Goal: Task Accomplishment & Management: Manage account settings

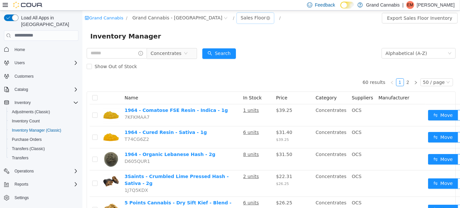
click at [240, 19] on div "Sales Floor" at bounding box center [252, 18] width 25 height 10
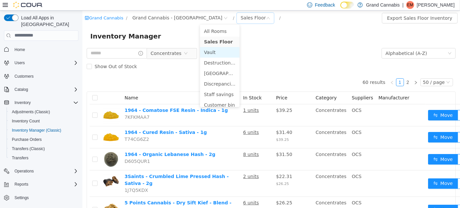
click at [214, 50] on li "Vault" at bounding box center [220, 52] width 40 height 11
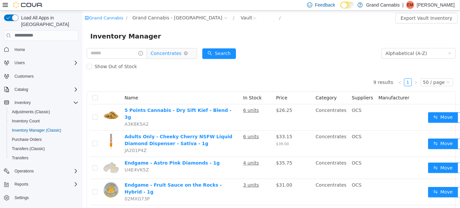
click at [160, 53] on span "Concentrates" at bounding box center [165, 53] width 31 height 10
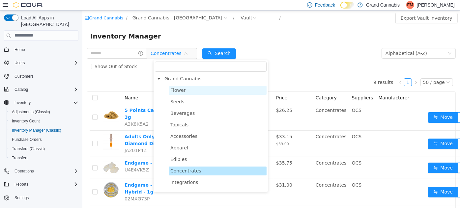
click at [178, 91] on span "Flower" at bounding box center [177, 89] width 15 height 5
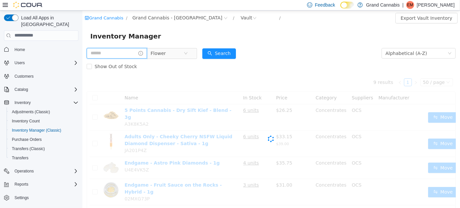
click at [117, 55] on input "text" at bounding box center [116, 53] width 60 height 11
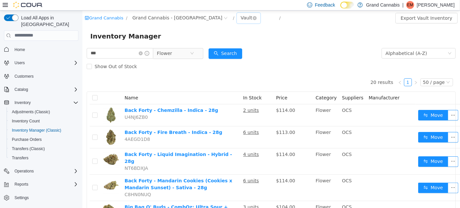
click at [240, 18] on div "Vault" at bounding box center [246, 18] width 12 height 10
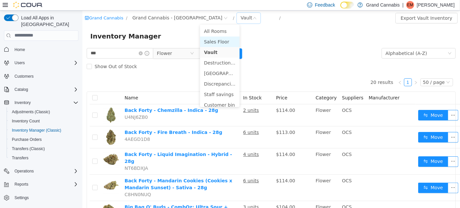
click at [211, 43] on li "Sales Floor" at bounding box center [220, 41] width 40 height 11
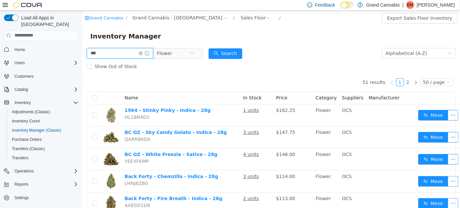
click at [125, 55] on input "***" at bounding box center [119, 53] width 67 height 11
type input "*****"
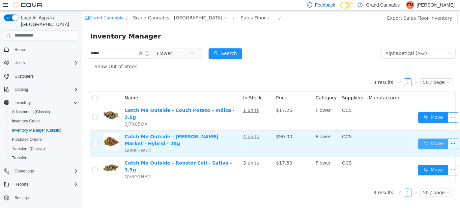
click at [428, 138] on button "Move" at bounding box center [432, 143] width 30 height 11
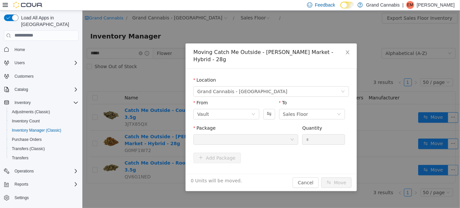
click at [230, 134] on div at bounding box center [243, 139] width 93 height 10
click at [265, 109] on button "Swap" at bounding box center [269, 114] width 12 height 11
click at [245, 140] on div "Package Quantity *" at bounding box center [270, 136] width 155 height 25
click at [243, 135] on div at bounding box center [243, 139] width 93 height 10
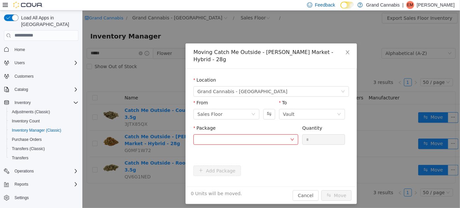
click at [261, 111] on div "From Sales Floor To Vault" at bounding box center [270, 110] width 155 height 23
click at [274, 109] on button "Swap" at bounding box center [269, 114] width 12 height 11
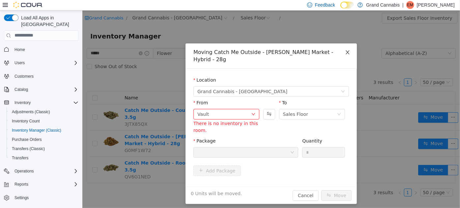
click at [346, 52] on icon "icon: close" at bounding box center [347, 52] width 4 height 4
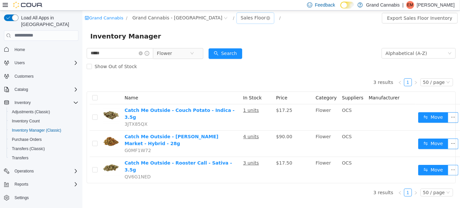
click at [240, 16] on div "Sales Floor" at bounding box center [252, 18] width 25 height 10
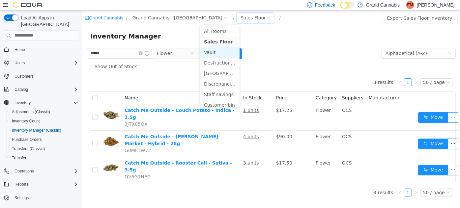
click at [214, 50] on li "Vault" at bounding box center [220, 52] width 40 height 11
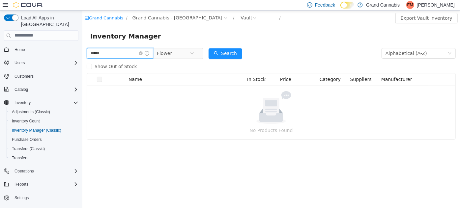
click at [117, 55] on input "*****" at bounding box center [119, 53] width 67 height 11
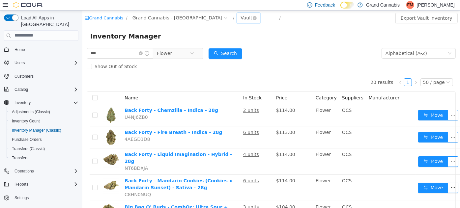
click at [240, 17] on div "Vault" at bounding box center [246, 18] width 12 height 10
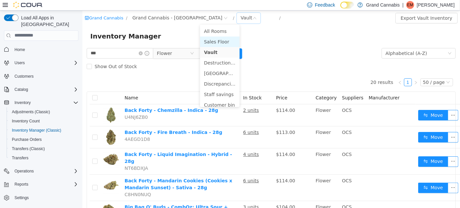
click at [207, 44] on li "Sales Floor" at bounding box center [220, 41] width 40 height 11
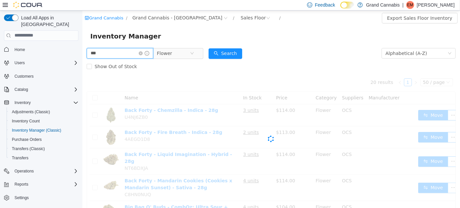
click at [104, 55] on input "***" at bounding box center [119, 53] width 67 height 11
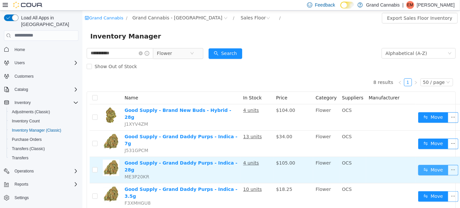
click at [421, 165] on button "Move" at bounding box center [432, 170] width 30 height 11
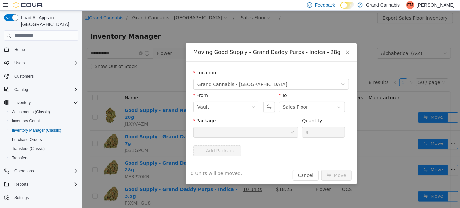
click at [233, 127] on div at bounding box center [243, 132] width 93 height 10
click at [256, 134] on div at bounding box center [243, 132] width 93 height 10
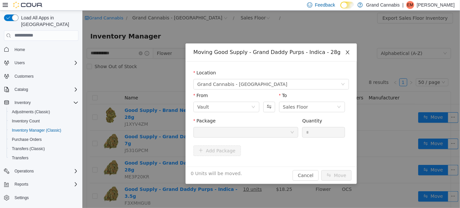
click at [345, 49] on icon "icon: close" at bounding box center [346, 51] width 5 height 5
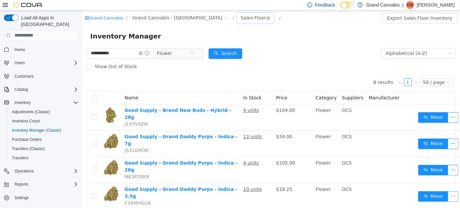
click at [240, 20] on div "Sales Floor" at bounding box center [252, 18] width 25 height 10
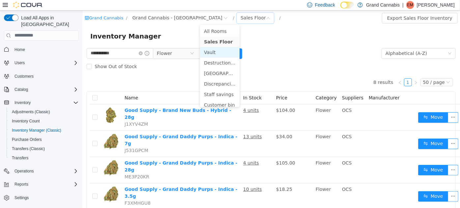
click at [210, 52] on li "Vault" at bounding box center [220, 52] width 40 height 11
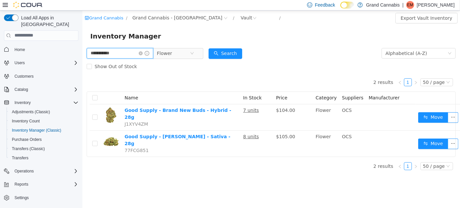
click at [105, 54] on input "**********" at bounding box center [119, 53] width 67 height 11
click at [107, 53] on input "**********" at bounding box center [119, 53] width 67 height 11
type input "**********"
click at [142, 53] on icon "icon: close-circle" at bounding box center [140, 53] width 4 height 4
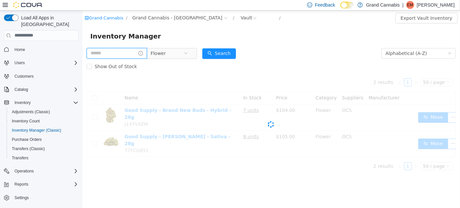
click at [147, 53] on span at bounding box center [116, 53] width 60 height 11
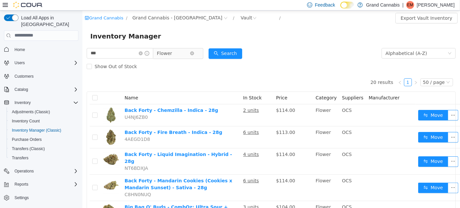
click at [172, 57] on span "Flower" at bounding box center [163, 53] width 15 height 10
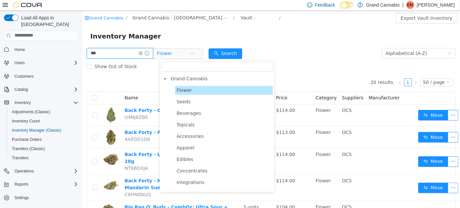
click at [128, 48] on input "***" at bounding box center [119, 53] width 67 height 11
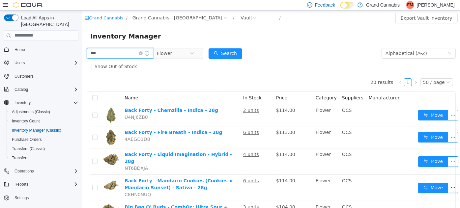
click at [128, 48] on input "***" at bounding box center [119, 53] width 67 height 11
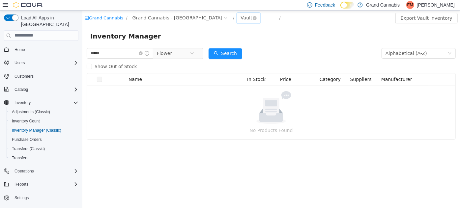
click at [240, 16] on div "Vault" at bounding box center [246, 18] width 12 height 10
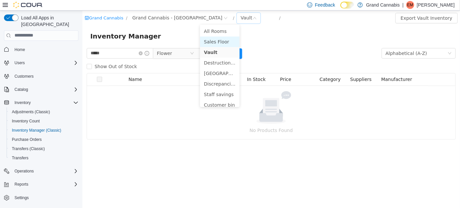
click at [212, 41] on li "Sales Floor" at bounding box center [220, 41] width 40 height 11
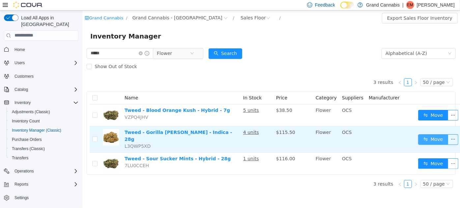
click at [417, 136] on button "Move" at bounding box center [432, 139] width 30 height 11
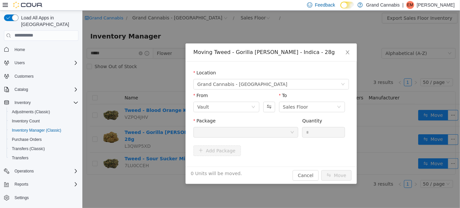
click at [236, 131] on div at bounding box center [243, 132] width 93 height 10
click at [347, 51] on icon "icon: close" at bounding box center [346, 51] width 5 height 5
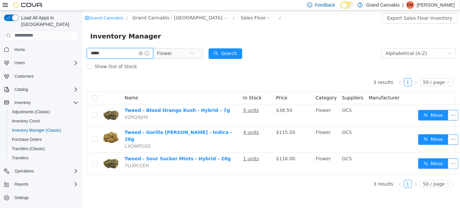
click at [124, 52] on input "*****" at bounding box center [119, 53] width 67 height 11
type input "***"
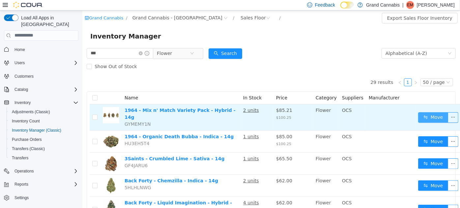
click at [417, 116] on button "Move" at bounding box center [432, 117] width 30 height 11
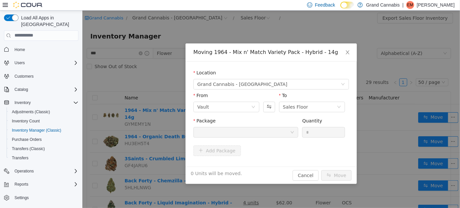
click at [258, 128] on div at bounding box center [243, 132] width 93 height 10
click at [349, 50] on icon "icon: close" at bounding box center [346, 51] width 5 height 5
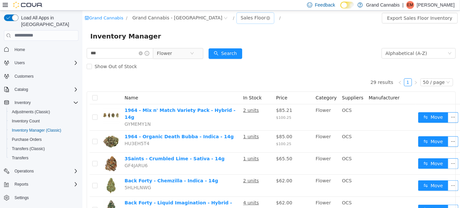
click at [240, 19] on div "Sales Floor" at bounding box center [252, 18] width 25 height 10
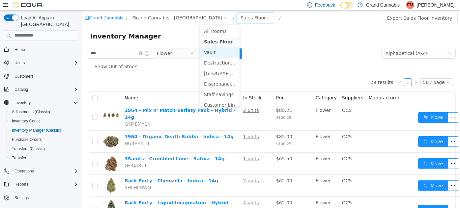
click at [215, 51] on li "Vault" at bounding box center [220, 52] width 40 height 11
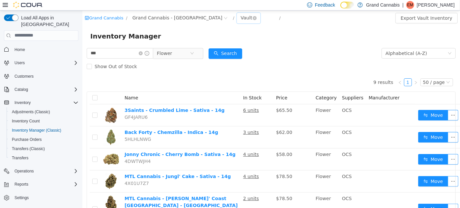
click at [240, 16] on div "Vault" at bounding box center [246, 18] width 12 height 10
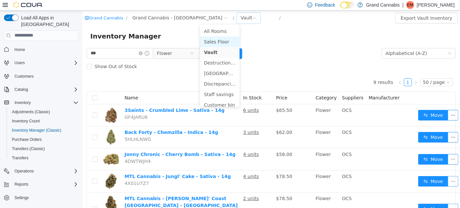
click at [211, 40] on li "Sales Floor" at bounding box center [220, 41] width 40 height 11
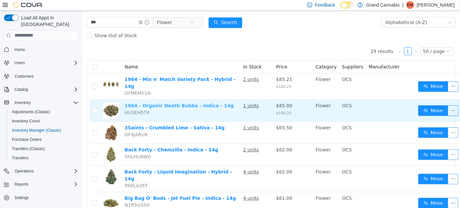
scroll to position [50, 0]
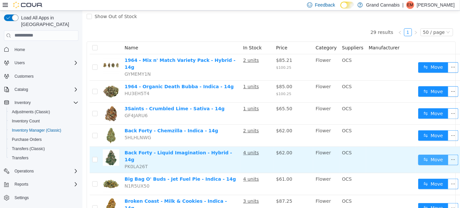
click at [417, 154] on button "Move" at bounding box center [432, 159] width 30 height 11
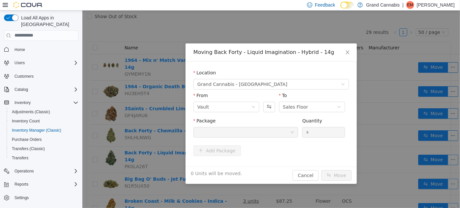
click at [260, 132] on div at bounding box center [243, 132] width 93 height 10
click at [342, 55] on span "Close" at bounding box center [347, 52] width 18 height 18
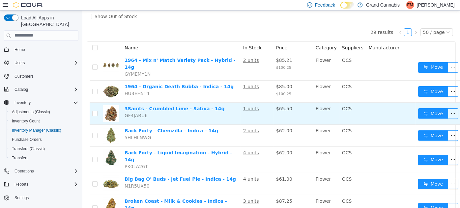
scroll to position [0, 0]
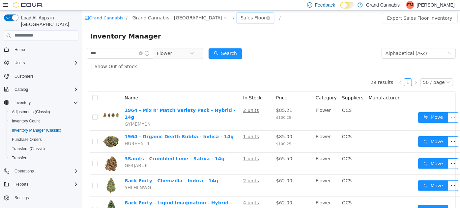
click at [240, 16] on div "Sales Floor" at bounding box center [252, 18] width 25 height 10
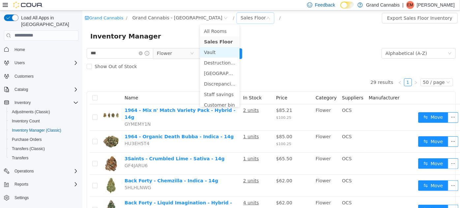
click at [217, 50] on li "Vault" at bounding box center [220, 52] width 40 height 11
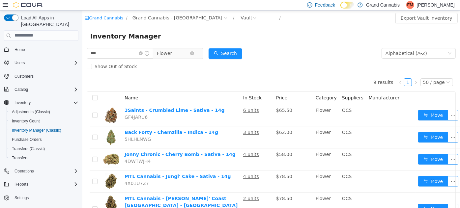
click at [187, 48] on span "Flower" at bounding box center [172, 53] width 33 height 10
drag, startPoint x: 207, startPoint y: 18, endPoint x: 204, endPoint y: 22, distance: 4.9
click at [240, 22] on div "Vault" at bounding box center [246, 18] width 12 height 10
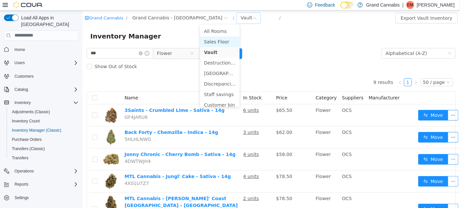
click at [210, 42] on li "Sales Floor" at bounding box center [220, 41] width 40 height 11
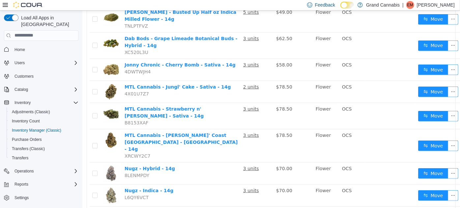
scroll to position [266, 0]
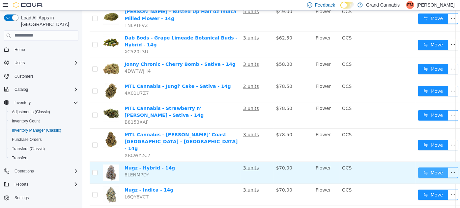
click at [417, 167] on button "Move" at bounding box center [432, 172] width 30 height 11
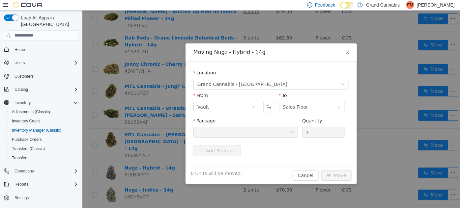
click at [254, 133] on div at bounding box center [243, 132] width 93 height 10
click at [347, 51] on icon "icon: close" at bounding box center [346, 51] width 5 height 5
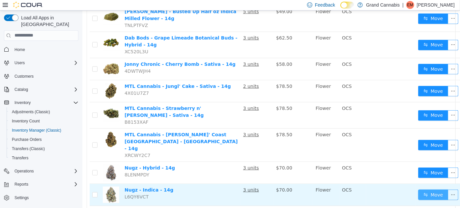
click at [431, 189] on button "Move" at bounding box center [432, 194] width 30 height 11
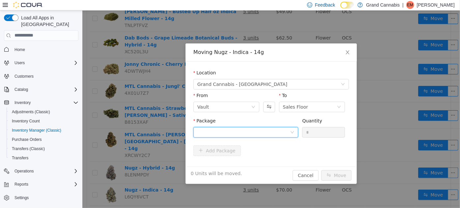
click at [260, 134] on div at bounding box center [243, 132] width 93 height 10
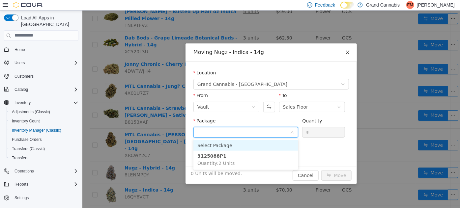
click at [345, 50] on icon "icon: close" at bounding box center [346, 51] width 5 height 5
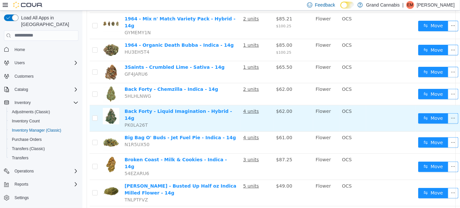
scroll to position [0, 0]
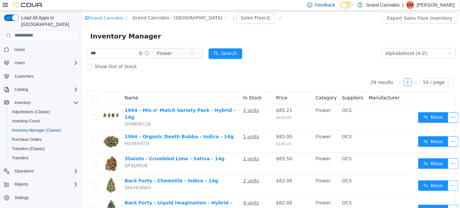
click at [240, 17] on div "Sales Floor" at bounding box center [252, 18] width 25 height 10
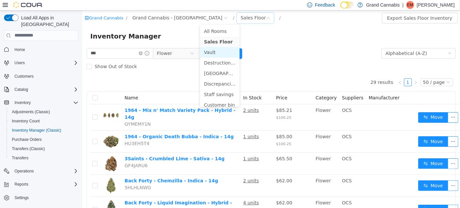
click at [212, 53] on li "Vault" at bounding box center [220, 52] width 40 height 11
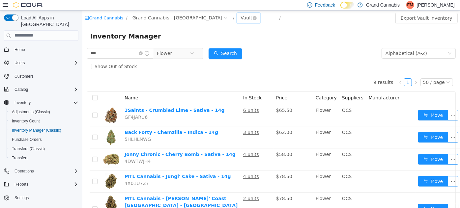
click at [240, 19] on div "Vault" at bounding box center [246, 18] width 12 height 10
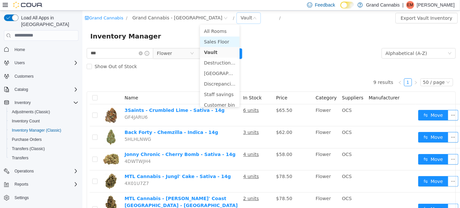
click at [207, 42] on li "Sales Floor" at bounding box center [220, 41] width 40 height 11
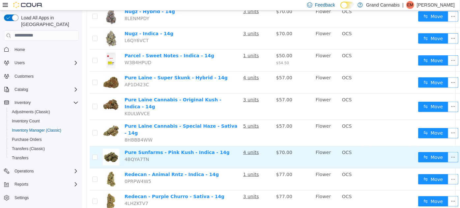
scroll to position [414, 0]
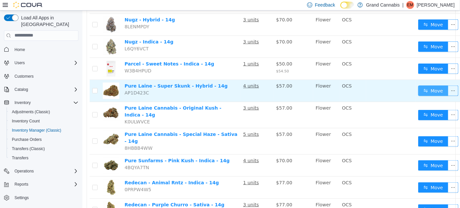
click at [417, 85] on button "Move" at bounding box center [432, 90] width 30 height 11
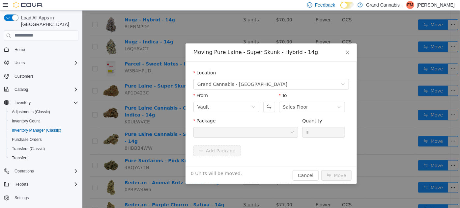
click at [222, 135] on div at bounding box center [243, 132] width 93 height 10
click at [346, 50] on icon "icon: close" at bounding box center [346, 51] width 5 height 5
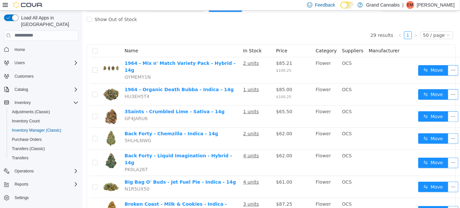
scroll to position [0, 0]
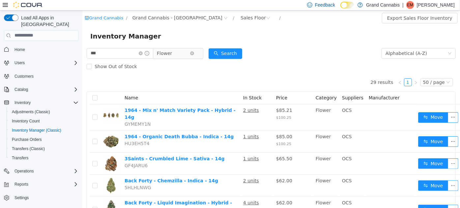
click at [172, 57] on span "Flower" at bounding box center [163, 53] width 15 height 10
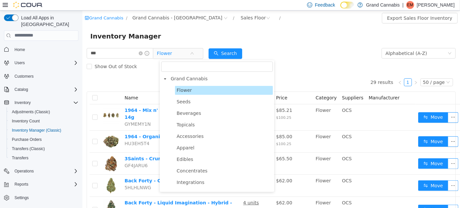
click at [216, 33] on div "Inventory Manager" at bounding box center [270, 36] width 361 height 11
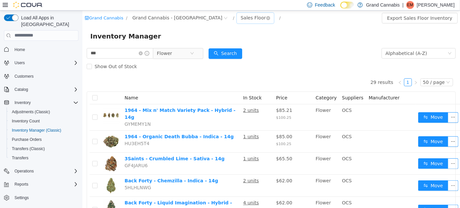
click at [240, 16] on div "Sales Floor" at bounding box center [252, 18] width 25 height 10
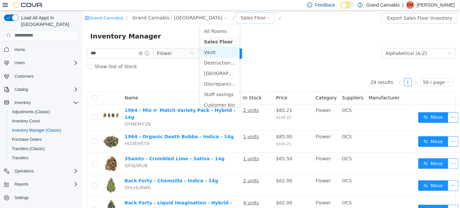
click at [213, 52] on li "Vault" at bounding box center [220, 52] width 40 height 11
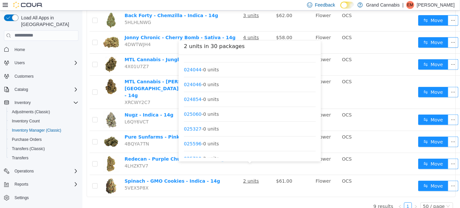
scroll to position [345, 0]
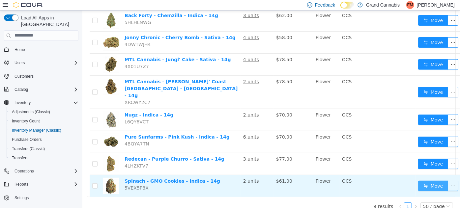
click at [432, 180] on button "Move" at bounding box center [432, 185] width 30 height 11
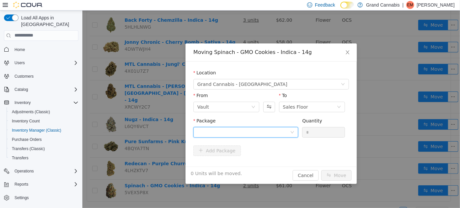
click at [230, 134] on div at bounding box center [243, 132] width 93 height 10
click at [236, 139] on ul "Select Package 025719 Quantity : 2 Units" at bounding box center [245, 154] width 105 height 31
click at [271, 108] on button "Swap" at bounding box center [269, 106] width 12 height 11
click at [241, 135] on div at bounding box center [243, 132] width 93 height 10
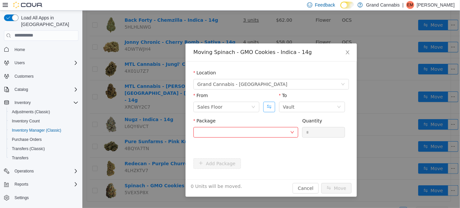
click at [271, 106] on button "Swap" at bounding box center [269, 106] width 12 height 11
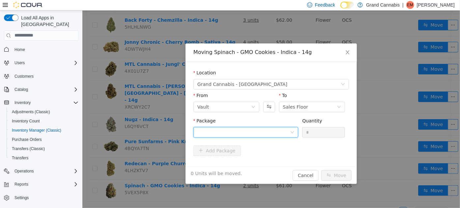
click at [268, 135] on div at bounding box center [243, 132] width 93 height 10
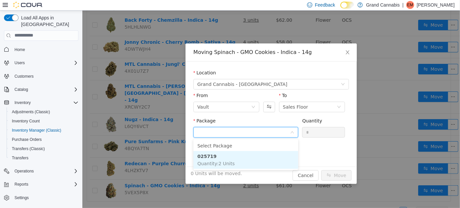
click at [229, 161] on span "Quantity : 2 Units" at bounding box center [215, 163] width 37 height 5
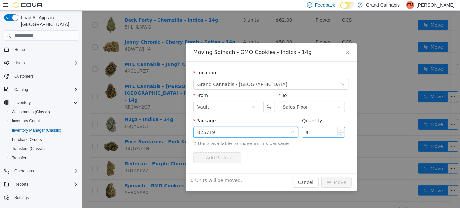
click at [322, 131] on input "*" at bounding box center [323, 132] width 42 height 10
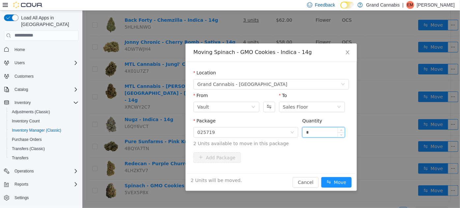
type input "*"
click at [321, 177] on button "Move" at bounding box center [336, 182] width 30 height 11
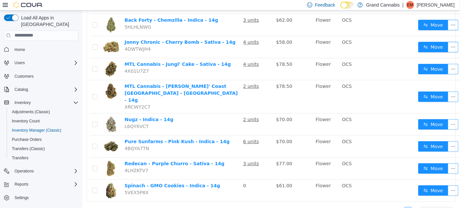
scroll to position [0, 0]
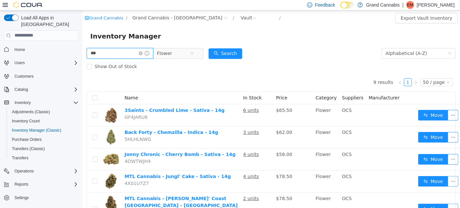
click at [119, 56] on input "***" at bounding box center [119, 53] width 67 height 11
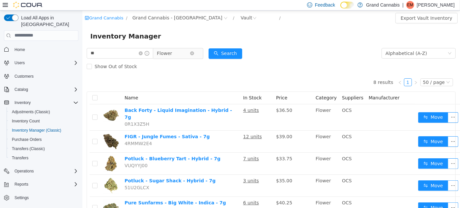
click at [172, 52] on span "Flower" at bounding box center [163, 53] width 15 height 10
click at [240, 20] on div "Vault" at bounding box center [246, 18] width 12 height 10
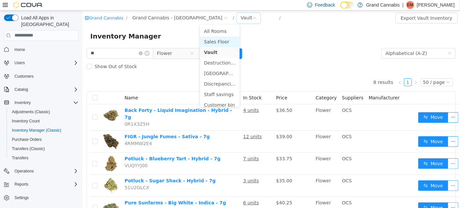
click at [211, 38] on li "Sales Floor" at bounding box center [220, 41] width 40 height 11
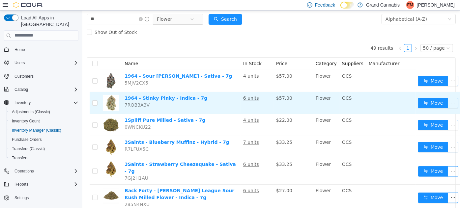
scroll to position [35, 0]
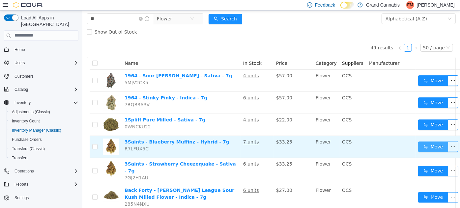
click at [421, 145] on button "Move" at bounding box center [432, 146] width 30 height 11
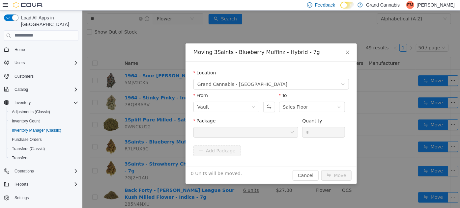
click at [248, 129] on div at bounding box center [243, 132] width 93 height 10
click at [343, 54] on span "Close" at bounding box center [347, 52] width 18 height 18
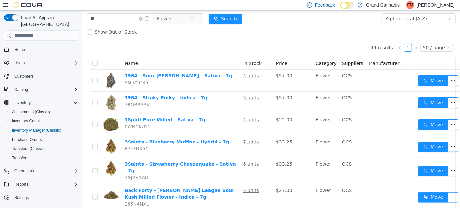
scroll to position [0, 0]
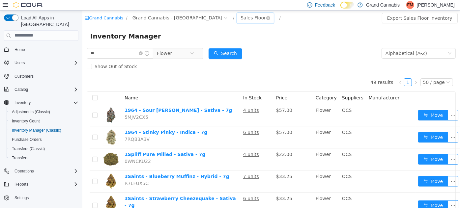
click at [240, 20] on div "Sales Floor" at bounding box center [252, 18] width 25 height 10
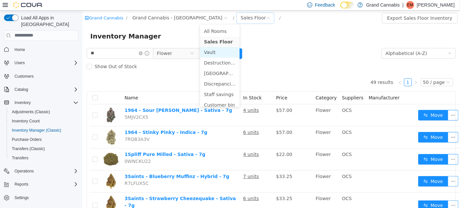
click at [209, 52] on li "Vault" at bounding box center [220, 52] width 40 height 11
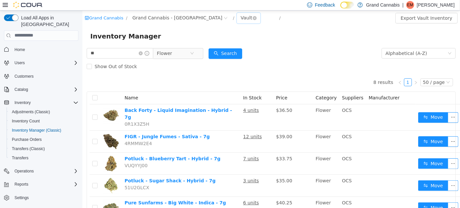
click at [240, 21] on div "Vault" at bounding box center [246, 18] width 12 height 10
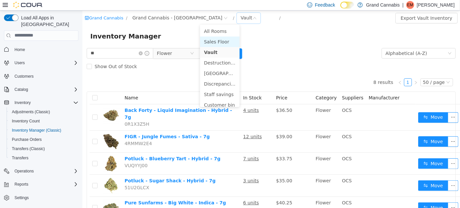
click at [208, 42] on li "Sales Floor" at bounding box center [220, 41] width 40 height 11
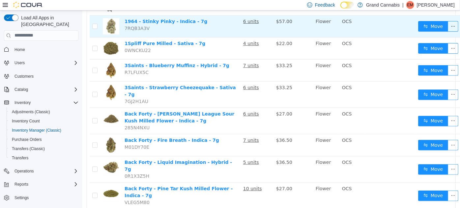
scroll to position [111, 0]
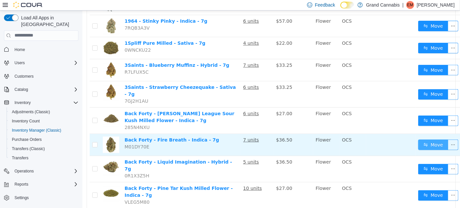
click at [429, 139] on button "Move" at bounding box center [432, 144] width 30 height 11
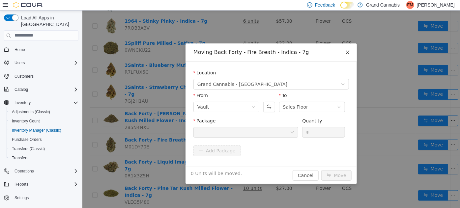
click at [345, 50] on icon "icon: close" at bounding box center [346, 51] width 5 height 5
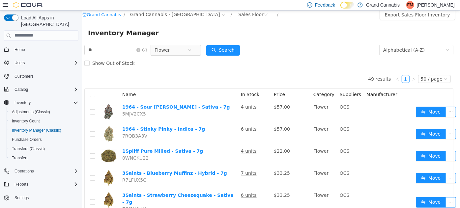
scroll to position [0, 2]
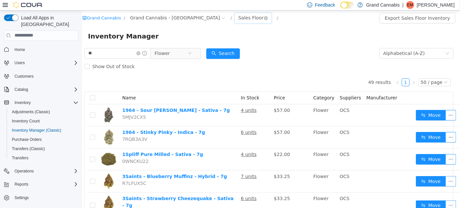
click at [238, 22] on div "Sales Floor" at bounding box center [250, 18] width 25 height 10
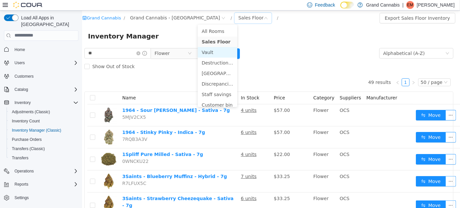
click at [209, 51] on li "Vault" at bounding box center [217, 52] width 40 height 11
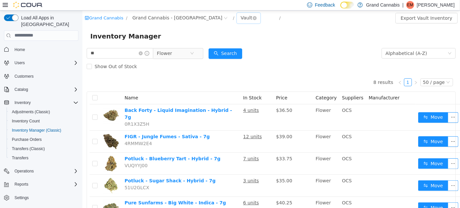
click at [236, 14] on div "Vault" at bounding box center [247, 18] width 23 height 11
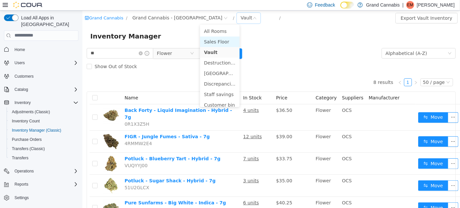
click at [204, 43] on li "Sales Floor" at bounding box center [220, 41] width 40 height 11
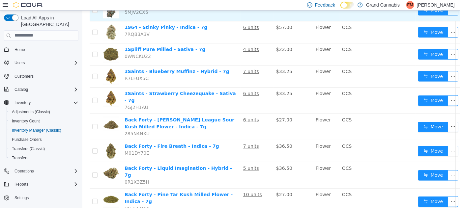
scroll to position [105, 0]
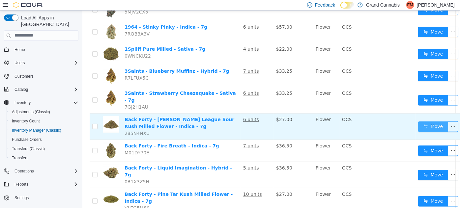
click at [417, 121] on button "Move" at bounding box center [432, 126] width 30 height 11
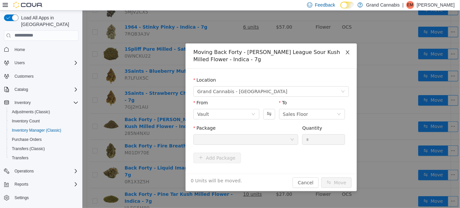
click at [348, 49] on span "Close" at bounding box center [347, 52] width 18 height 18
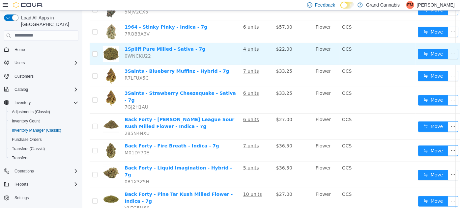
scroll to position [0, 0]
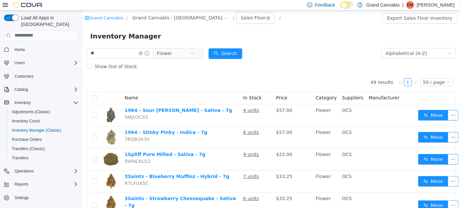
click at [240, 17] on div "Sales Floor" at bounding box center [252, 18] width 25 height 10
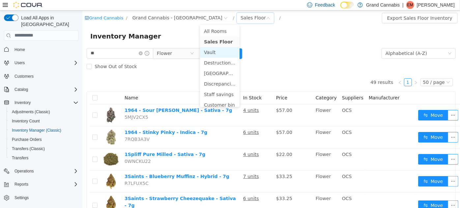
click at [208, 49] on li "Vault" at bounding box center [220, 52] width 40 height 11
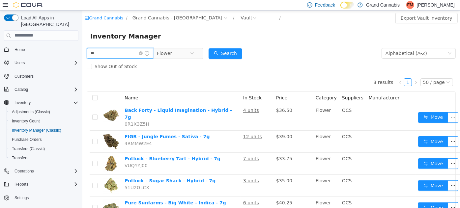
click at [119, 56] on input "**" at bounding box center [119, 53] width 67 height 11
type input "****"
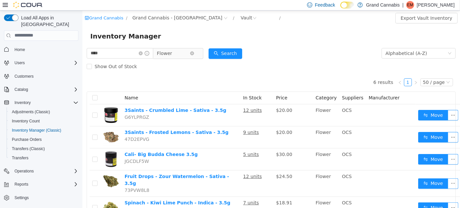
click at [167, 50] on span "Flower" at bounding box center [163, 53] width 15 height 10
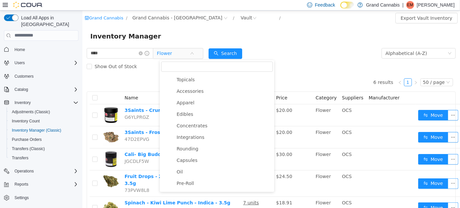
scroll to position [58, 0]
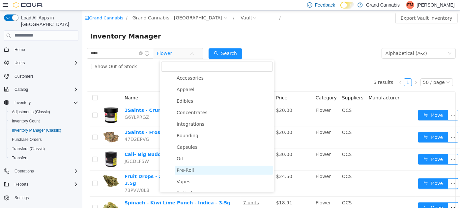
click at [183, 172] on span "Pre-Roll" at bounding box center [184, 169] width 17 height 5
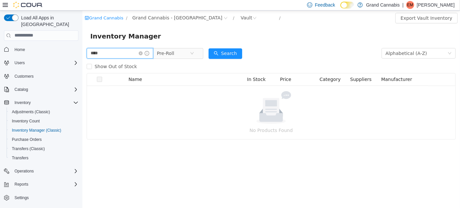
click at [120, 48] on input "****" at bounding box center [119, 53] width 67 height 11
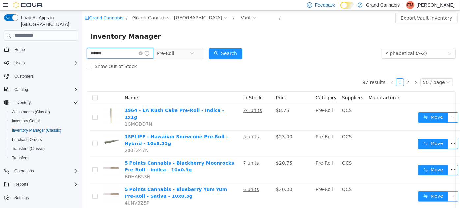
type input "******"
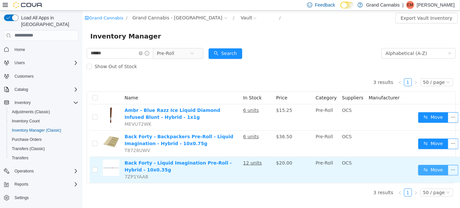
click at [418, 168] on button "Move" at bounding box center [432, 170] width 30 height 11
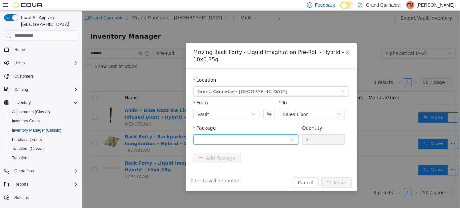
click at [242, 141] on div at bounding box center [243, 139] width 93 height 10
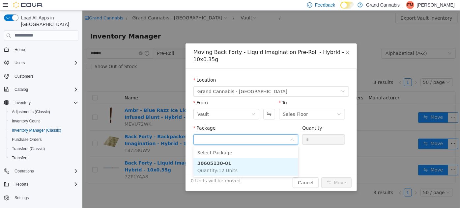
click at [237, 164] on li "30605130-01 Quantity : 12 Units" at bounding box center [245, 167] width 105 height 18
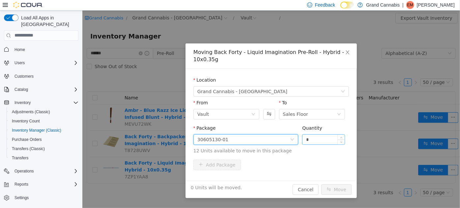
click at [319, 139] on input "*" at bounding box center [323, 139] width 42 height 10
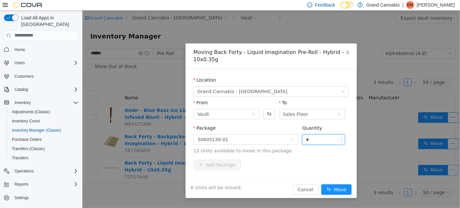
type input "*"
click at [321, 184] on button "Move" at bounding box center [336, 189] width 30 height 11
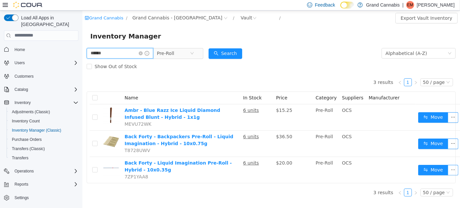
click at [126, 54] on input "******" at bounding box center [119, 53] width 67 height 11
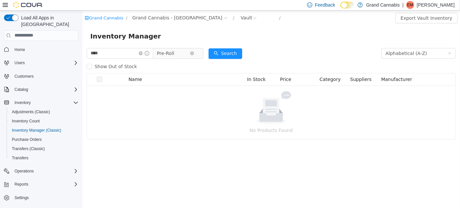
click at [168, 51] on span "Pre-Roll" at bounding box center [164, 53] width 17 height 10
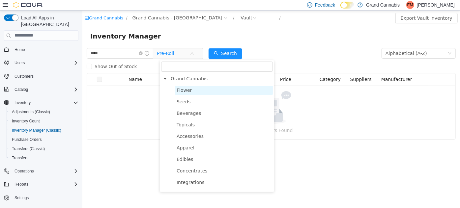
click at [183, 89] on span "Flower" at bounding box center [183, 89] width 15 height 5
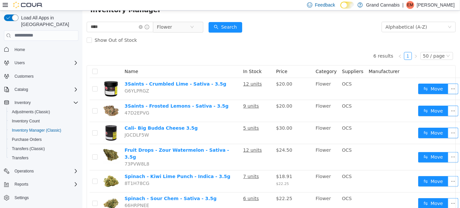
scroll to position [51, 0]
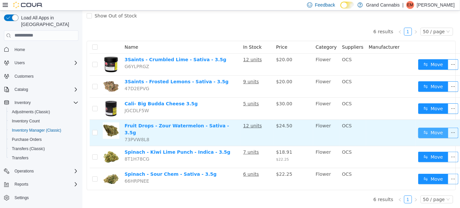
click at [424, 131] on button "Move" at bounding box center [432, 132] width 30 height 11
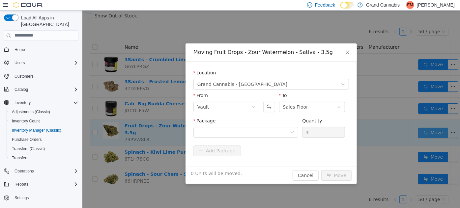
scroll to position [46, 0]
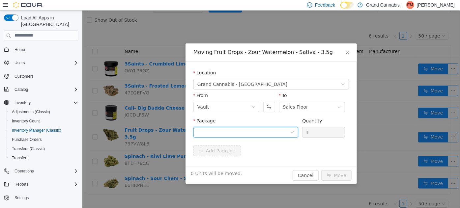
click at [238, 134] on div at bounding box center [243, 132] width 93 height 10
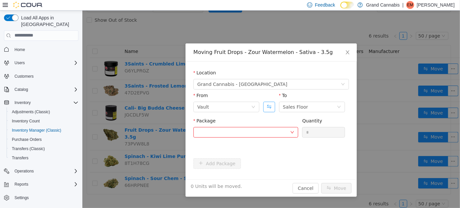
click at [268, 110] on button "Swap" at bounding box center [269, 106] width 12 height 11
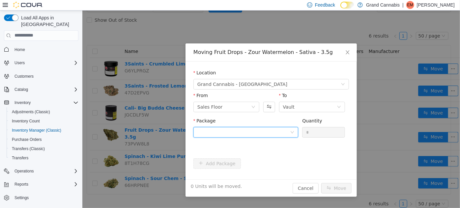
click at [268, 131] on div at bounding box center [243, 132] width 93 height 10
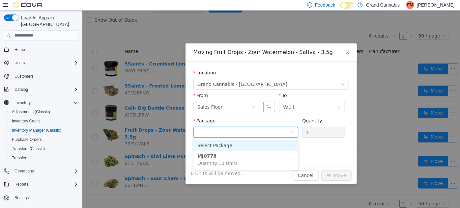
click at [274, 105] on button "Swap" at bounding box center [269, 106] width 12 height 11
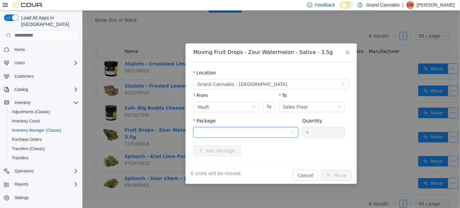
click at [272, 130] on div at bounding box center [243, 132] width 93 height 10
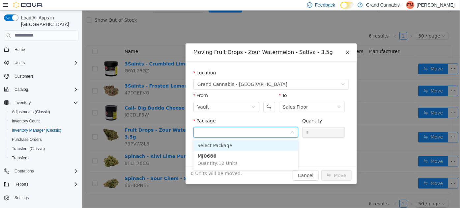
click at [349, 53] on icon "icon: close" at bounding box center [346, 51] width 5 height 5
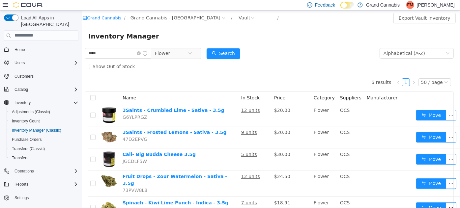
scroll to position [0, 2]
click at [103, 54] on input "****" at bounding box center [117, 53] width 67 height 11
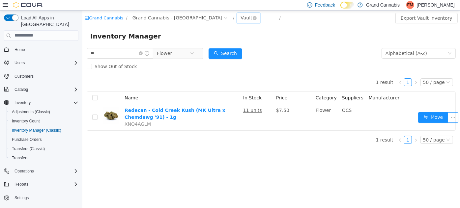
click at [240, 17] on div "Vault" at bounding box center [246, 18] width 12 height 10
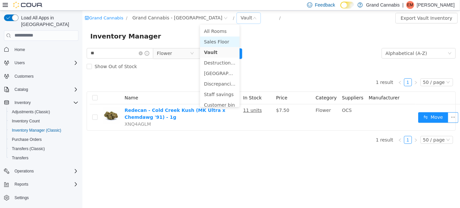
click at [215, 40] on li "Sales Floor" at bounding box center [220, 41] width 40 height 11
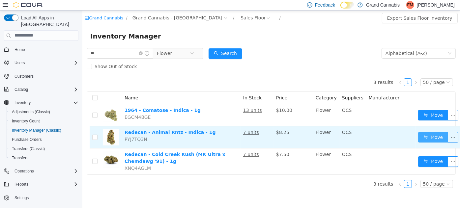
click at [419, 138] on button "Move" at bounding box center [432, 137] width 30 height 11
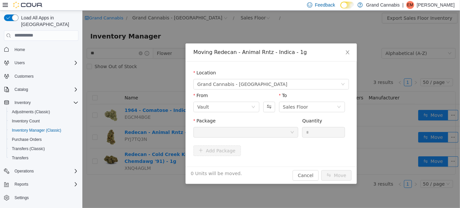
click at [264, 130] on div at bounding box center [243, 132] width 93 height 10
click at [351, 49] on span "Close" at bounding box center [347, 52] width 18 height 18
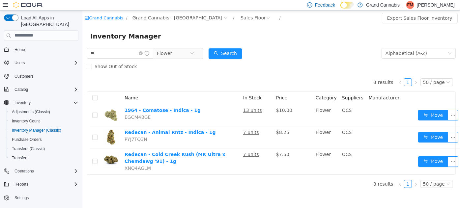
click at [124, 59] on span "** Flower" at bounding box center [144, 53] width 117 height 11
click at [83, 50] on div "** Flower Alphabetical (A-Z) Search Show Out of Stock 3 results 1 50 / page Nam…" at bounding box center [270, 119] width 377 height 147
click at [93, 55] on input "**" at bounding box center [119, 53] width 67 height 11
type input "**"
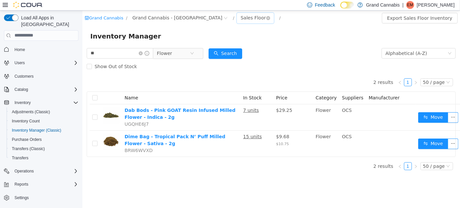
click at [240, 16] on div "Sales Floor" at bounding box center [252, 18] width 25 height 10
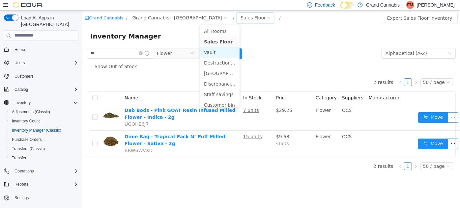
click at [205, 53] on li "Vault" at bounding box center [220, 52] width 40 height 11
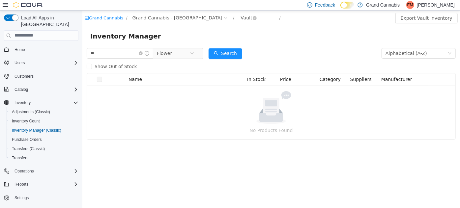
drag, startPoint x: 213, startPoint y: 16, endPoint x: 203, endPoint y: 16, distance: 10.2
click at [236, 16] on div "Vault" at bounding box center [247, 18] width 23 height 11
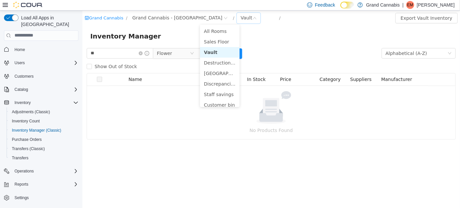
click at [209, 47] on li "Vault" at bounding box center [220, 52] width 40 height 11
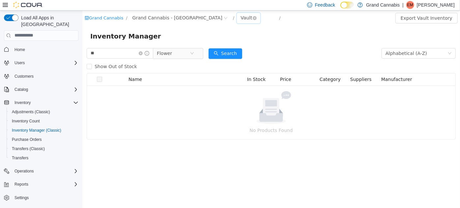
click at [240, 19] on div "Vault" at bounding box center [246, 18] width 12 height 10
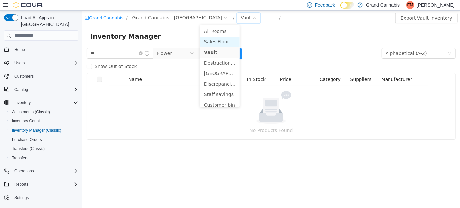
click at [206, 44] on li "Sales Floor" at bounding box center [220, 41] width 40 height 11
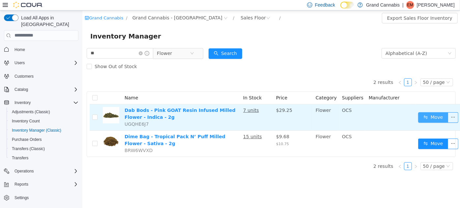
click at [418, 114] on button "Move" at bounding box center [432, 117] width 30 height 11
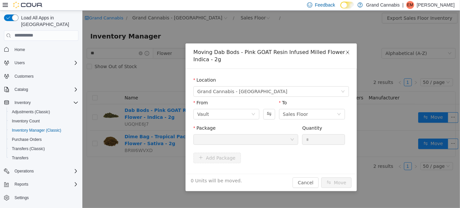
click at [263, 142] on div at bounding box center [243, 139] width 93 height 10
click at [343, 52] on span "Close" at bounding box center [347, 52] width 18 height 18
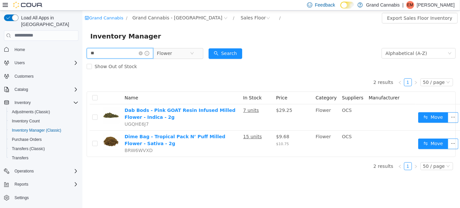
click at [130, 50] on input "**" at bounding box center [119, 53] width 67 height 11
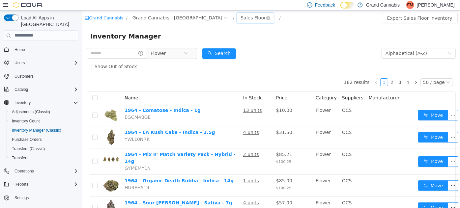
click at [240, 18] on div "Sales Floor" at bounding box center [252, 18] width 25 height 10
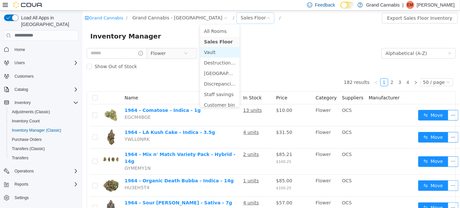
click at [214, 53] on li "Vault" at bounding box center [220, 52] width 40 height 11
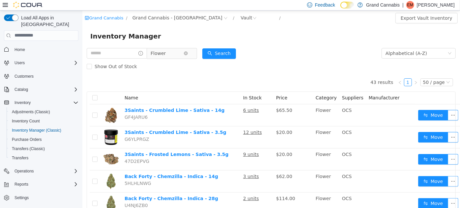
click at [171, 58] on span "Flower" at bounding box center [168, 53] width 45 height 11
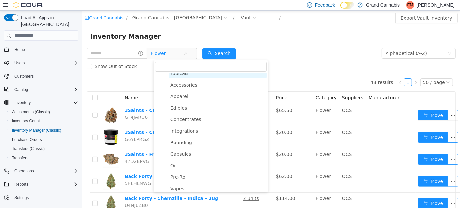
scroll to position [90, 0]
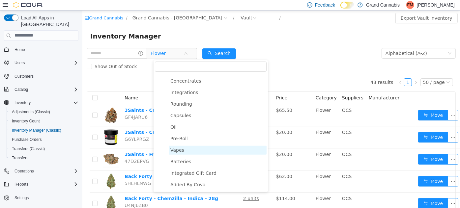
click at [183, 153] on span "Vapes" at bounding box center [217, 150] width 98 height 9
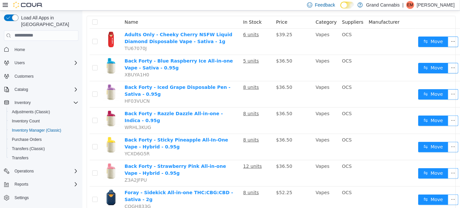
scroll to position [0, 0]
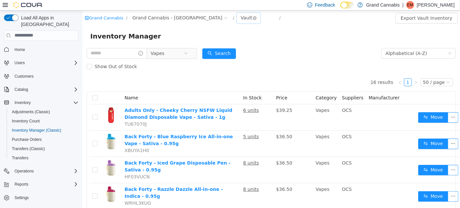
click at [240, 14] on div "Vault" at bounding box center [246, 18] width 12 height 10
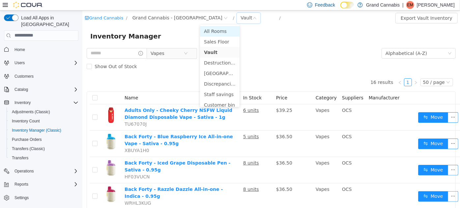
click at [207, 28] on li "All Rooms" at bounding box center [220, 31] width 40 height 11
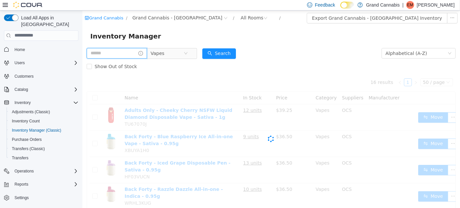
click at [130, 53] on input "text" at bounding box center [116, 53] width 60 height 11
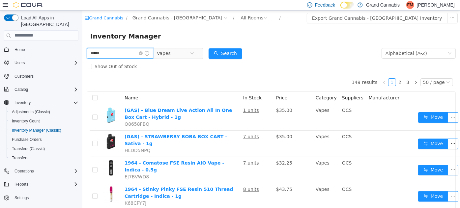
type input "*****"
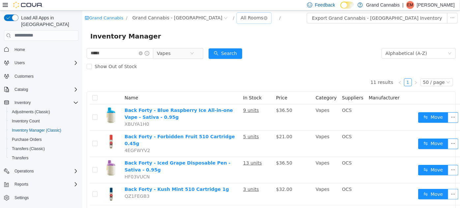
click at [240, 15] on div "All Rooms" at bounding box center [251, 18] width 23 height 10
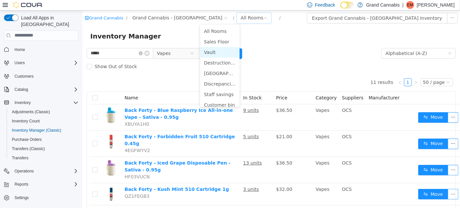
click at [213, 50] on li "Vault" at bounding box center [220, 52] width 40 height 11
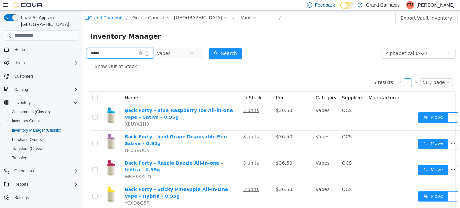
click at [120, 49] on input "*****" at bounding box center [119, 53] width 67 height 11
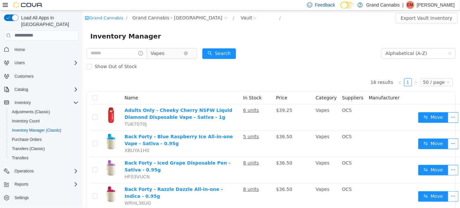
click at [164, 53] on span "Vapes" at bounding box center [157, 53] width 14 height 10
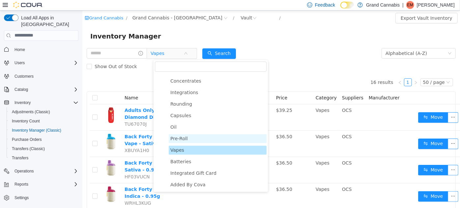
click at [184, 138] on span "Pre-Roll" at bounding box center [178, 138] width 17 height 5
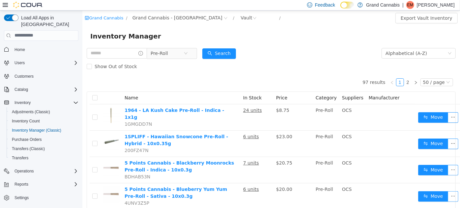
drag, startPoint x: 206, startPoint y: 16, endPoint x: 201, endPoint y: 18, distance: 4.9
click at [236, 18] on div "Vault" at bounding box center [247, 18] width 23 height 11
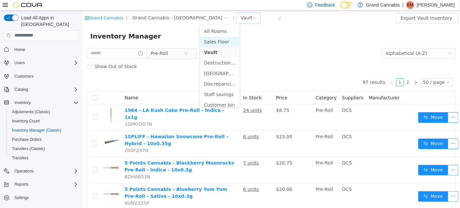
click at [210, 41] on li "Sales Floor" at bounding box center [220, 41] width 40 height 11
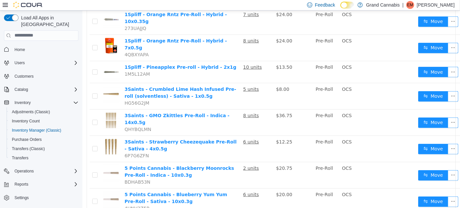
scroll to position [306, 0]
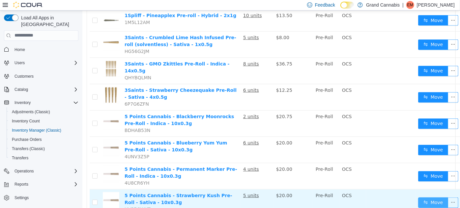
click at [417, 197] on button "Move" at bounding box center [432, 202] width 30 height 11
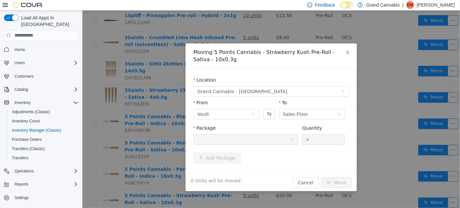
click at [275, 141] on div at bounding box center [243, 139] width 93 height 10
click at [349, 54] on icon "icon: close" at bounding box center [346, 51] width 5 height 5
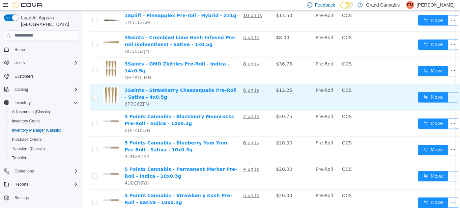
scroll to position [0, 0]
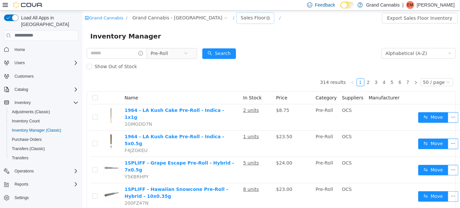
click at [240, 16] on div "Sales Floor" at bounding box center [252, 18] width 25 height 10
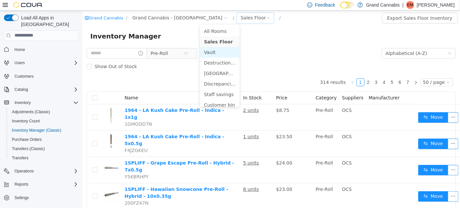
click at [221, 49] on li "Vault" at bounding box center [220, 52] width 40 height 11
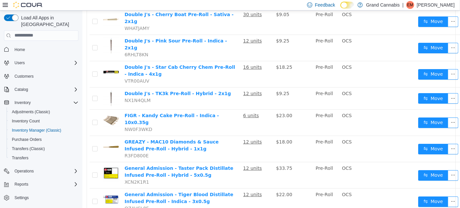
scroll to position [1176, 0]
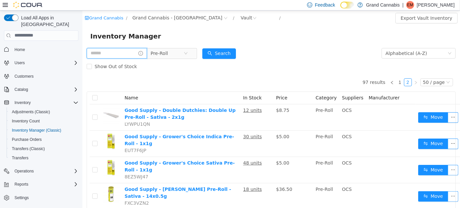
click at [115, 57] on input "text" at bounding box center [116, 53] width 60 height 11
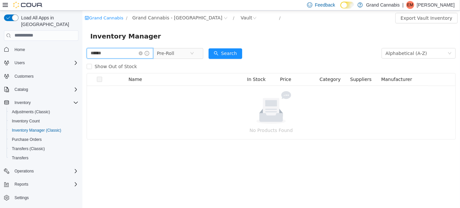
type input "******"
click at [236, 22] on div "Vault" at bounding box center [247, 18] width 23 height 11
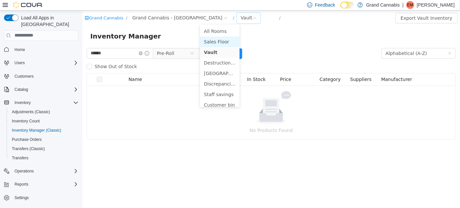
click at [208, 43] on li "Sales Floor" at bounding box center [220, 41] width 40 height 11
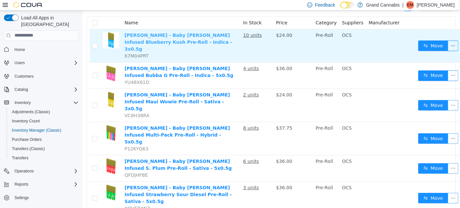
scroll to position [76, 0]
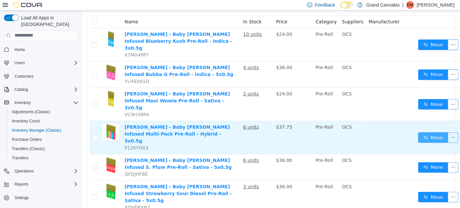
click at [428, 132] on button "Move" at bounding box center [432, 137] width 30 height 11
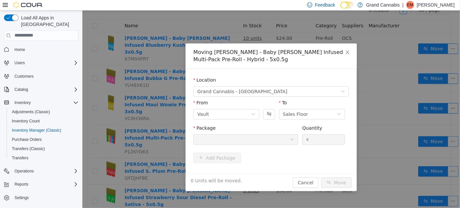
click at [254, 138] on div at bounding box center [243, 139] width 93 height 10
click at [270, 112] on button "Swap" at bounding box center [269, 114] width 12 height 11
click at [261, 141] on div at bounding box center [243, 139] width 93 height 10
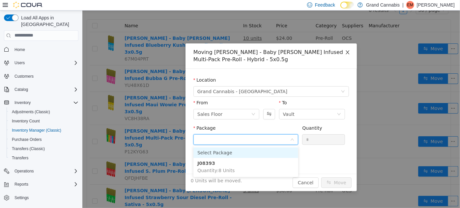
click at [350, 51] on span "Close" at bounding box center [347, 52] width 18 height 18
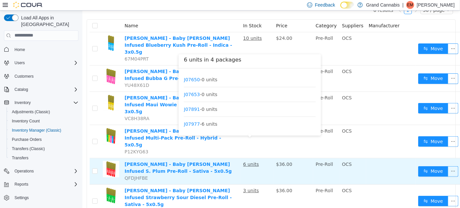
scroll to position [0, 0]
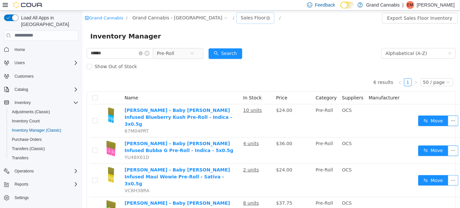
click at [240, 19] on div "Sales Floor" at bounding box center [252, 18] width 25 height 10
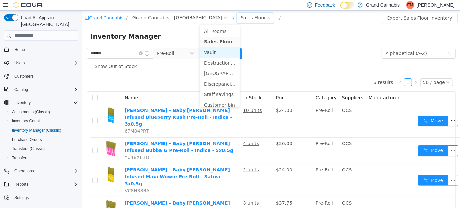
click at [216, 51] on li "Vault" at bounding box center [220, 52] width 40 height 11
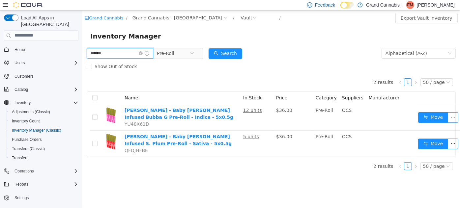
click at [131, 53] on input "******" at bounding box center [119, 53] width 67 height 11
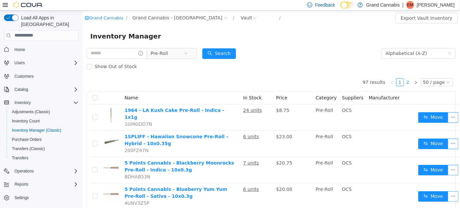
click at [406, 83] on link "2" at bounding box center [407, 81] width 7 height 7
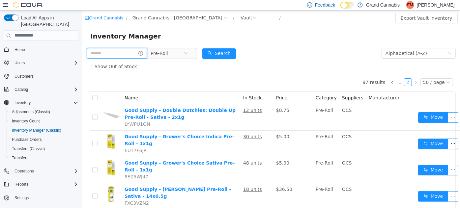
click at [122, 48] on input "text" at bounding box center [116, 53] width 60 height 11
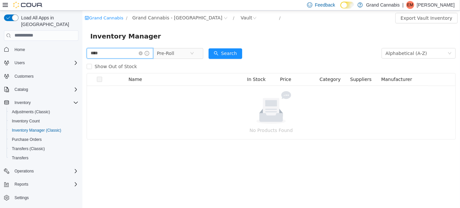
click at [109, 57] on input "****" at bounding box center [119, 53] width 67 height 11
click at [109, 57] on input "*" at bounding box center [119, 53] width 67 height 11
type input "*******"
click at [236, 18] on div "Vault" at bounding box center [247, 18] width 23 height 11
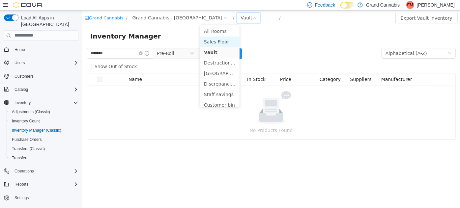
click at [210, 40] on li "Sales Floor" at bounding box center [220, 41] width 40 height 11
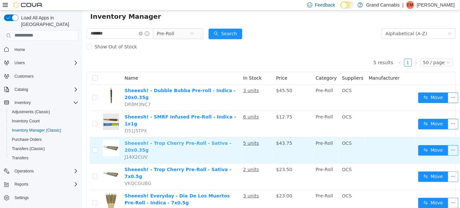
scroll to position [20, 0]
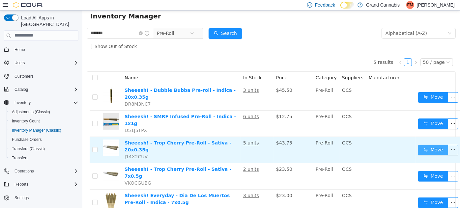
click at [424, 145] on button "Move" at bounding box center [432, 150] width 30 height 11
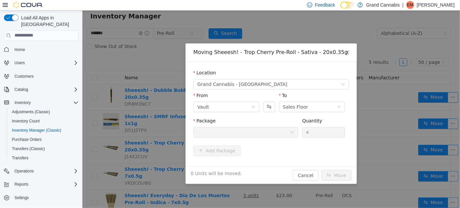
click at [269, 136] on div at bounding box center [243, 132] width 93 height 10
click at [347, 50] on icon "icon: close" at bounding box center [346, 51] width 5 height 5
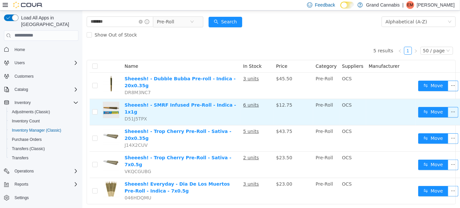
scroll to position [32, 0]
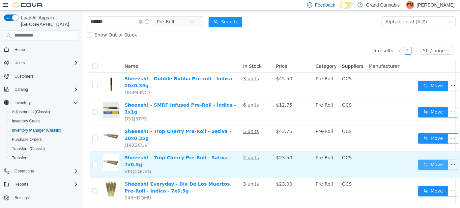
click at [417, 159] on button "Move" at bounding box center [432, 164] width 30 height 11
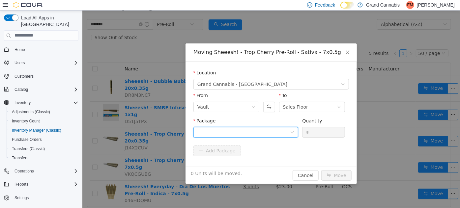
click at [266, 133] on div at bounding box center [243, 132] width 93 height 10
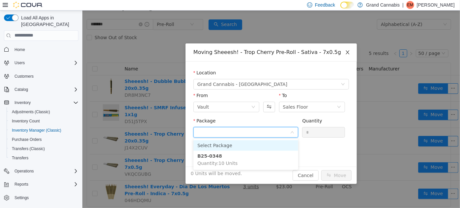
click at [346, 51] on icon "icon: close" at bounding box center [346, 51] width 5 height 5
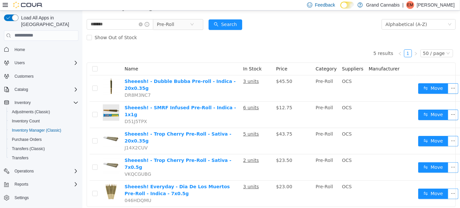
scroll to position [0, 0]
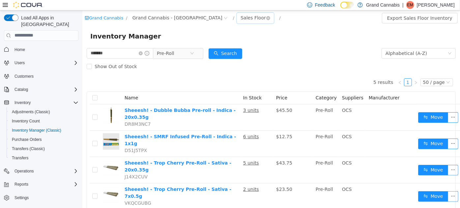
click at [240, 19] on div "Sales Floor" at bounding box center [252, 18] width 25 height 10
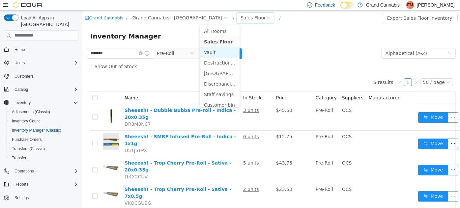
click at [214, 51] on li "Vault" at bounding box center [220, 52] width 40 height 11
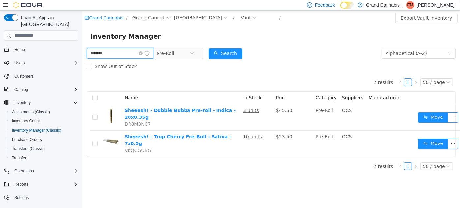
click at [121, 55] on input "*******" at bounding box center [119, 53] width 67 height 11
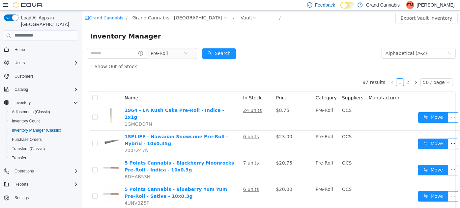
click at [407, 81] on link "2" at bounding box center [407, 81] width 7 height 7
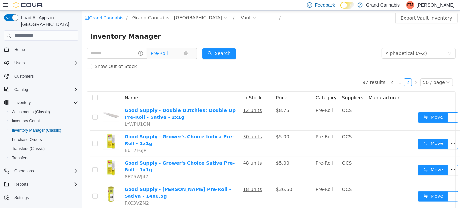
click at [178, 55] on span "Pre-Roll" at bounding box center [166, 53] width 33 height 10
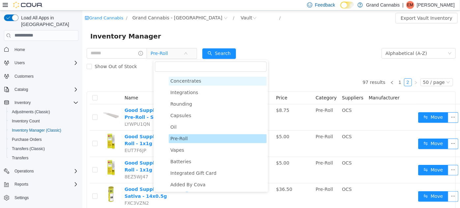
click at [183, 85] on span "Concentrates" at bounding box center [217, 80] width 98 height 9
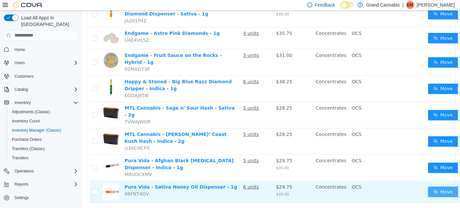
click at [436, 186] on button "Move" at bounding box center [442, 191] width 30 height 11
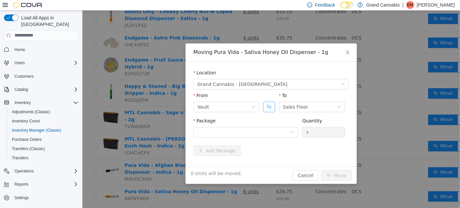
click at [270, 103] on button "Swap" at bounding box center [269, 106] width 12 height 11
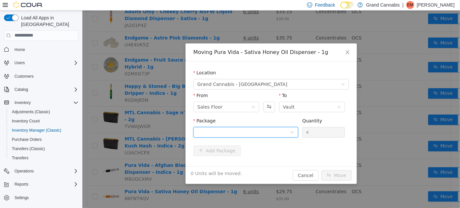
click at [267, 127] on div at bounding box center [243, 132] width 93 height 10
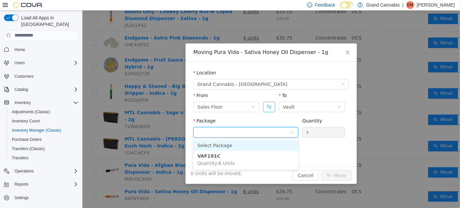
click at [267, 108] on button "Swap" at bounding box center [269, 106] width 12 height 11
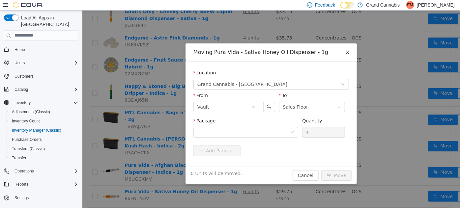
click at [352, 48] on span "Close" at bounding box center [347, 52] width 18 height 18
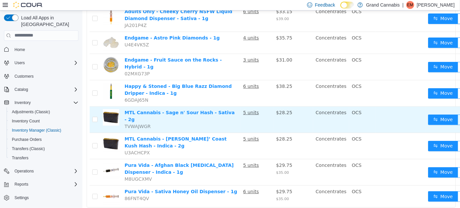
scroll to position [0, 0]
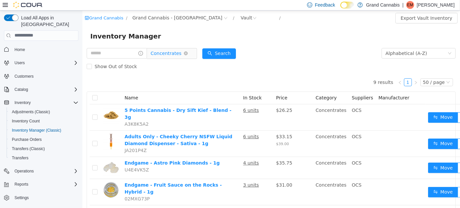
click at [166, 55] on span "Concentrates" at bounding box center [165, 53] width 31 height 10
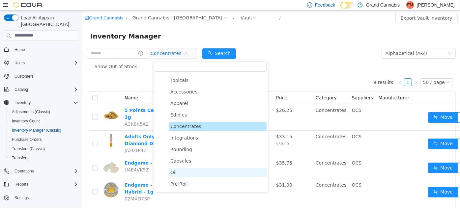
scroll to position [44, 0]
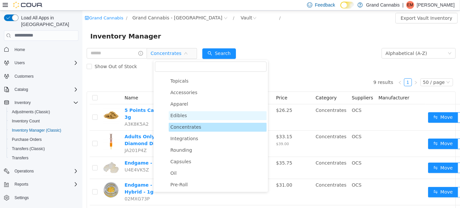
click at [177, 114] on span "Edibles" at bounding box center [178, 115] width 16 height 5
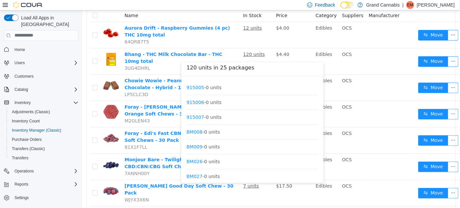
scroll to position [123, 0]
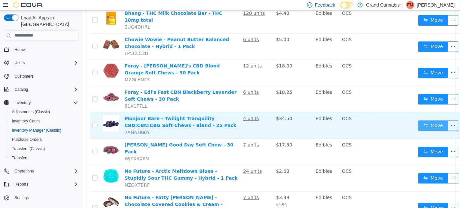
click at [417, 120] on button "Move" at bounding box center [432, 125] width 30 height 11
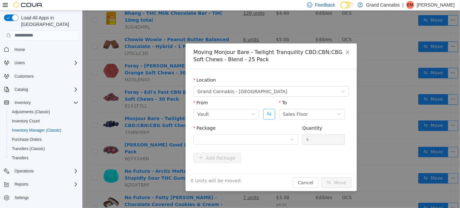
click at [267, 110] on button "Swap" at bounding box center [269, 114] width 12 height 11
click at [270, 137] on div at bounding box center [243, 139] width 93 height 10
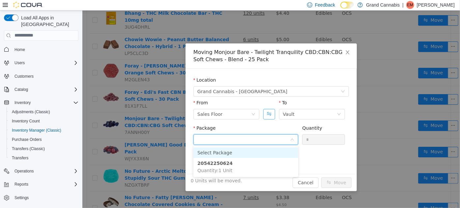
click at [272, 117] on div "From Sales Floor To Vault" at bounding box center [270, 110] width 155 height 23
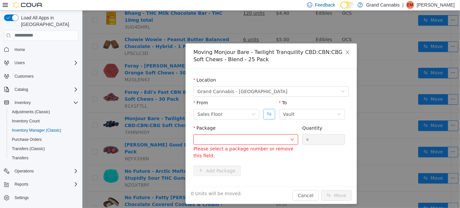
click at [266, 117] on button "Swap" at bounding box center [269, 114] width 12 height 11
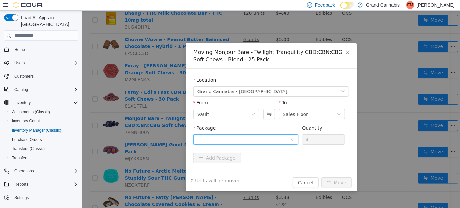
click at [263, 135] on div at bounding box center [243, 139] width 93 height 10
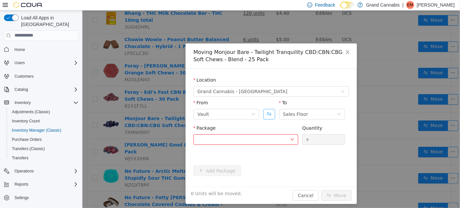
click at [269, 115] on button "Swap" at bounding box center [269, 114] width 12 height 11
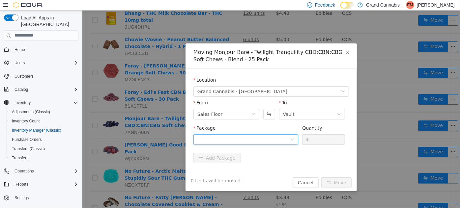
click at [244, 141] on div at bounding box center [243, 139] width 93 height 10
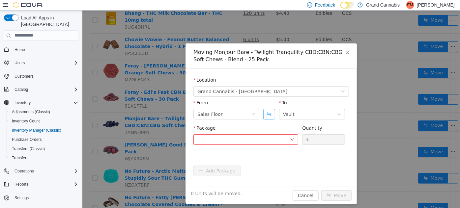
click at [272, 112] on button "Swap" at bounding box center [269, 114] width 12 height 11
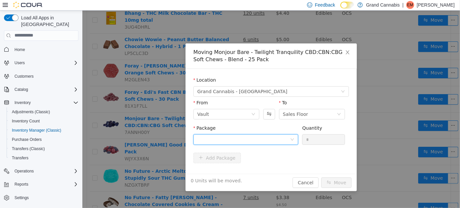
click at [251, 142] on div at bounding box center [243, 139] width 93 height 10
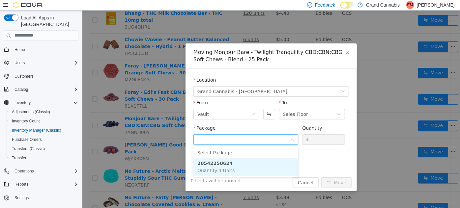
click at [249, 167] on li "20542250624 Quantity : 4 Units" at bounding box center [245, 167] width 105 height 18
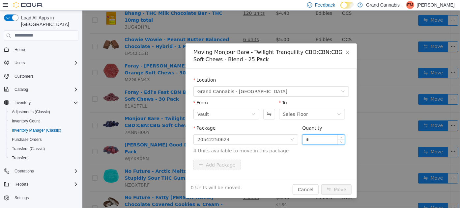
click at [310, 140] on input "*" at bounding box center [323, 139] width 42 height 10
type input "*"
click at [321, 184] on button "Move" at bounding box center [336, 189] width 30 height 11
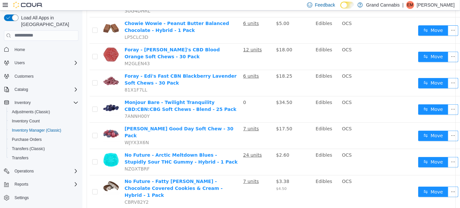
scroll to position [0, 0]
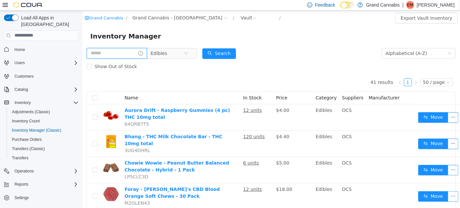
click at [135, 54] on input "text" at bounding box center [116, 53] width 60 height 11
type input "***"
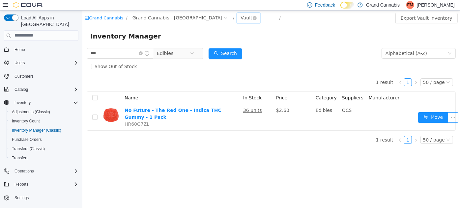
click at [240, 20] on div "Vault" at bounding box center [246, 18] width 12 height 10
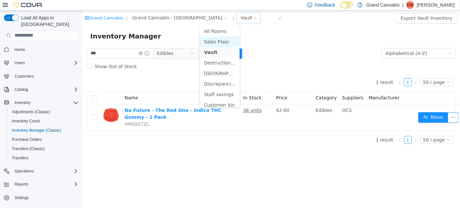
click at [207, 41] on li "Sales Floor" at bounding box center [220, 41] width 40 height 11
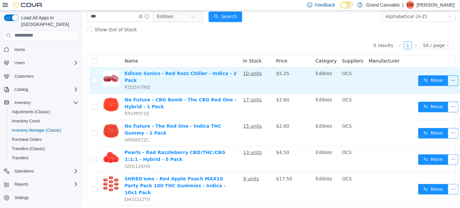
scroll to position [37, 0]
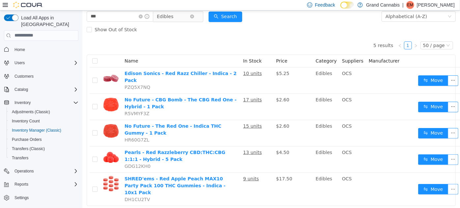
click at [169, 13] on span "Edibles" at bounding box center [164, 16] width 16 height 10
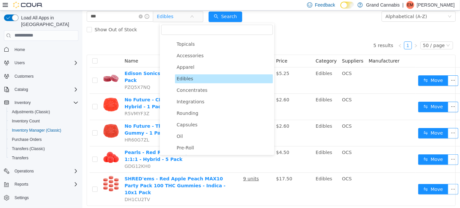
click at [115, 42] on div "5 results 1 50 / page Name In Stock Price Category Suppliers Manufacturer Ediso…" at bounding box center [270, 121] width 369 height 170
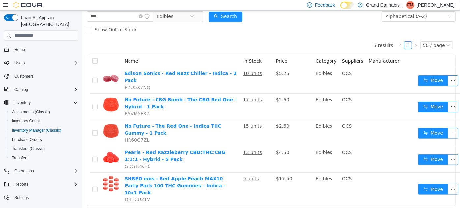
scroll to position [0, 0]
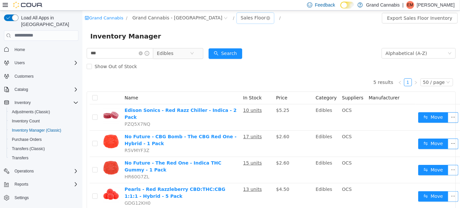
click at [236, 17] on div "Sales Floor" at bounding box center [254, 18] width 37 height 11
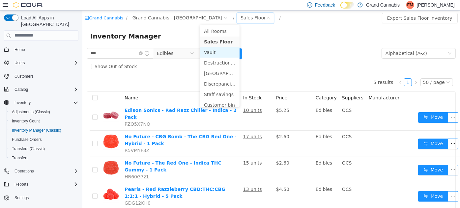
click at [214, 50] on li "Vault" at bounding box center [220, 52] width 40 height 11
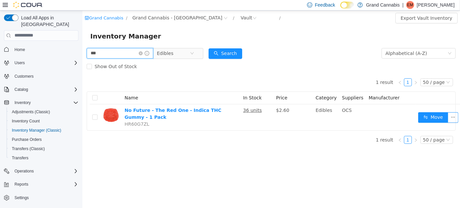
click at [127, 54] on input "***" at bounding box center [119, 53] width 67 height 11
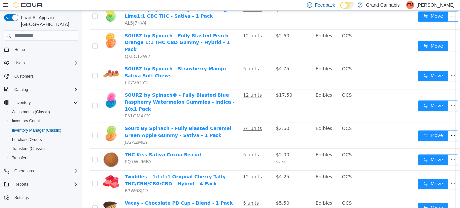
scroll to position [918, 0]
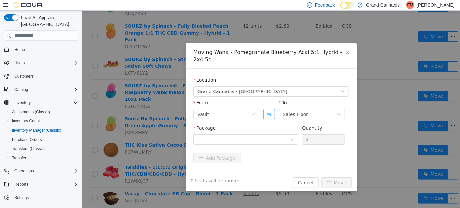
click at [266, 109] on button "Swap" at bounding box center [269, 114] width 12 height 11
click at [264, 134] on div at bounding box center [243, 139] width 93 height 10
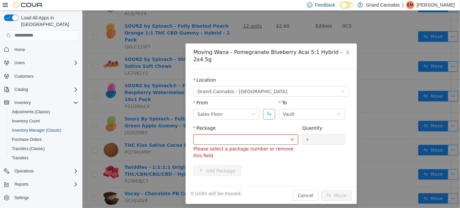
click at [273, 109] on button "Swap" at bounding box center [269, 114] width 12 height 11
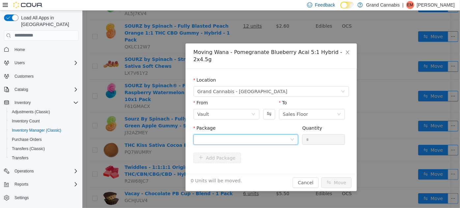
click at [268, 134] on div at bounding box center [243, 139] width 93 height 10
click at [347, 49] on icon "icon: close" at bounding box center [346, 51] width 5 height 5
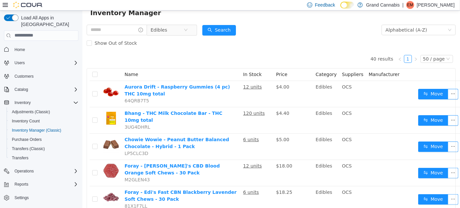
scroll to position [0, 0]
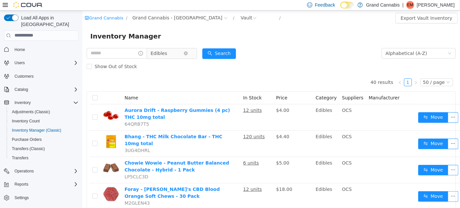
click at [176, 53] on span "Edibles" at bounding box center [166, 53] width 33 height 10
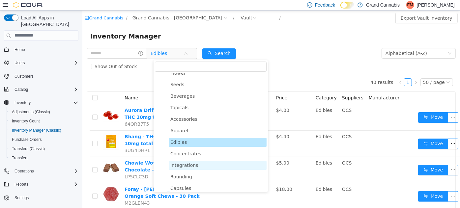
scroll to position [16, 0]
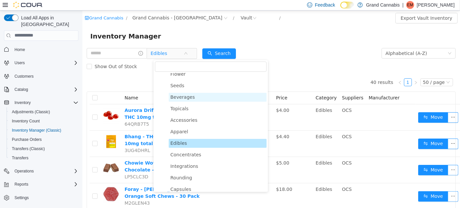
click at [176, 101] on span "Beverages" at bounding box center [217, 97] width 98 height 9
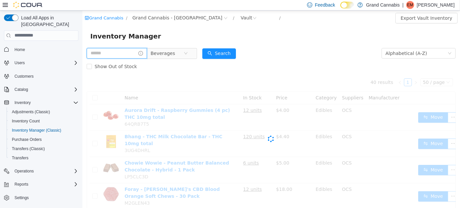
click at [108, 50] on input "text" at bounding box center [116, 53] width 60 height 11
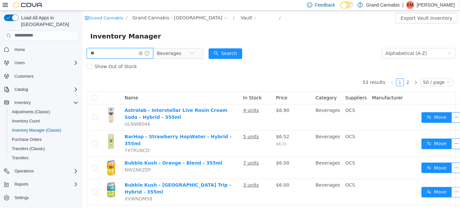
type input "*"
type input "*****"
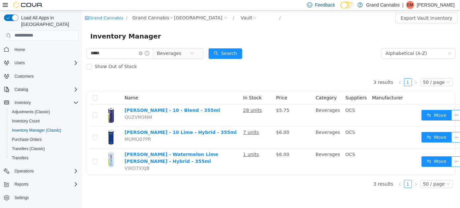
click at [198, 79] on div "3 results 1 50 / page Name In Stock Price Category Suppliers Manufacturer [PERS…" at bounding box center [270, 124] width 369 height 102
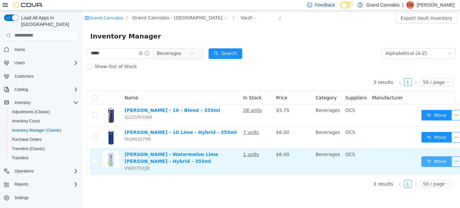
click at [426, 159] on button "Move" at bounding box center [436, 161] width 30 height 11
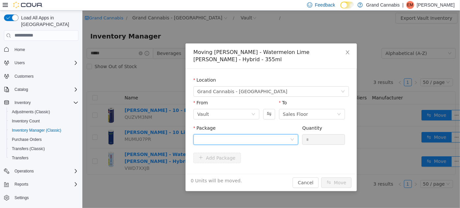
click at [266, 134] on div at bounding box center [243, 139] width 93 height 10
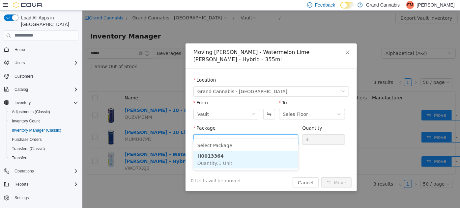
click at [245, 162] on li "H0013364 Quantity : 1 Unit" at bounding box center [245, 159] width 105 height 18
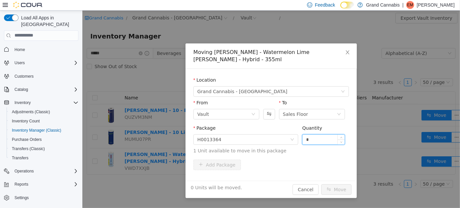
click at [311, 134] on input "*" at bounding box center [323, 139] width 42 height 10
type input "*"
click at [321, 184] on button "Move" at bounding box center [336, 189] width 30 height 11
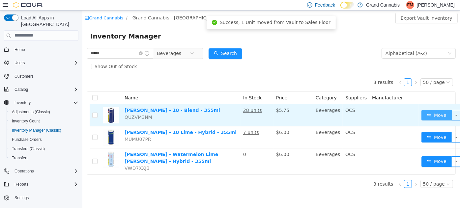
click at [421, 118] on button "Move" at bounding box center [436, 115] width 30 height 11
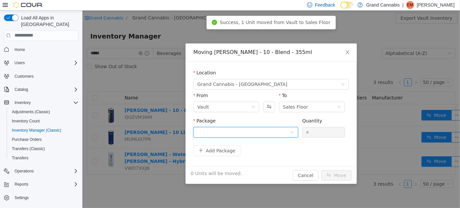
click at [270, 133] on div at bounding box center [243, 132] width 93 height 10
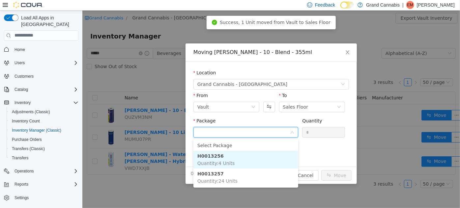
click at [225, 162] on span "Quantity : 4 Units" at bounding box center [215, 162] width 37 height 5
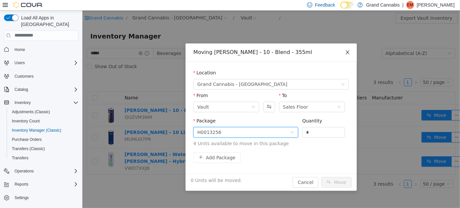
click at [354, 52] on span "Close" at bounding box center [347, 52] width 18 height 18
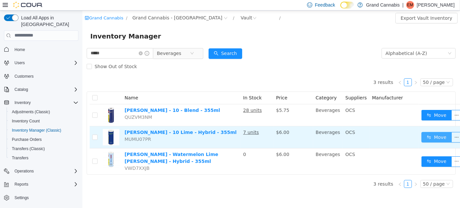
click at [424, 132] on button "Move" at bounding box center [436, 137] width 30 height 11
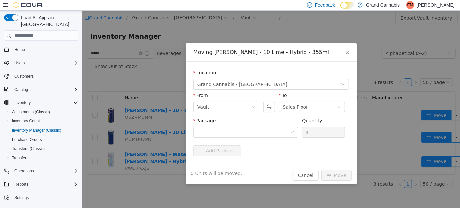
click at [258, 139] on div "Package" at bounding box center [245, 128] width 105 height 23
click at [239, 132] on div at bounding box center [243, 132] width 93 height 10
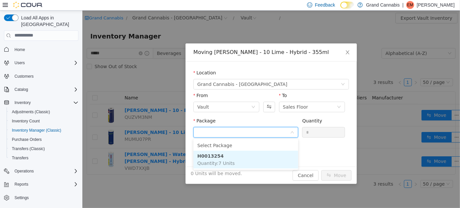
click at [230, 160] on span "Quantity : 7 Units" at bounding box center [215, 162] width 37 height 5
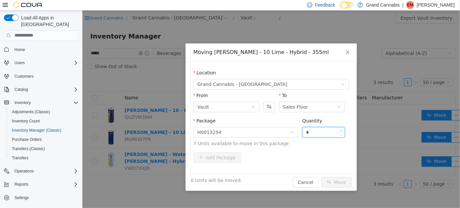
click at [318, 133] on input "*" at bounding box center [323, 132] width 42 height 10
type input "*"
click at [321, 177] on button "Move" at bounding box center [336, 182] width 30 height 11
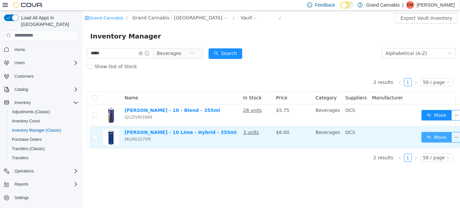
click at [428, 137] on button "Move" at bounding box center [436, 137] width 30 height 11
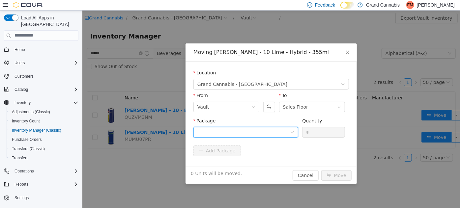
click at [272, 137] on div at bounding box center [245, 132] width 105 height 11
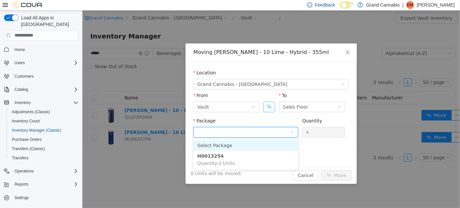
click at [269, 107] on button "Swap" at bounding box center [269, 106] width 12 height 11
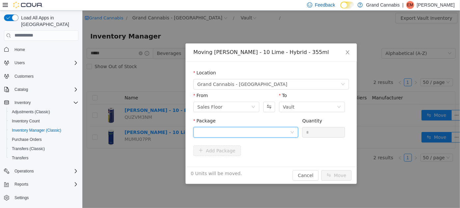
click at [256, 131] on div at bounding box center [243, 132] width 93 height 10
click at [268, 130] on input "Package" at bounding box center [243, 133] width 93 height 10
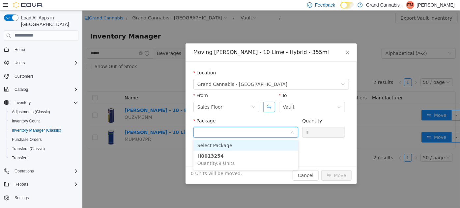
click at [268, 110] on button "Swap" at bounding box center [269, 106] width 12 height 11
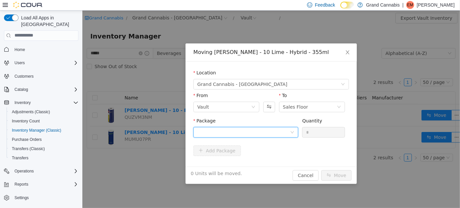
click at [258, 134] on div at bounding box center [243, 132] width 93 height 10
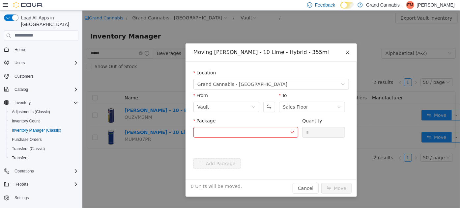
click at [352, 50] on span "Close" at bounding box center [347, 52] width 18 height 18
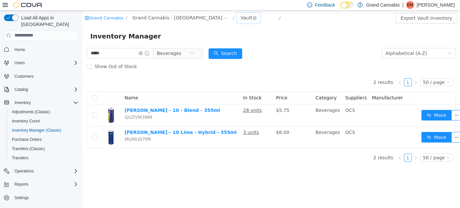
click at [240, 21] on div "Vault" at bounding box center [246, 18] width 12 height 10
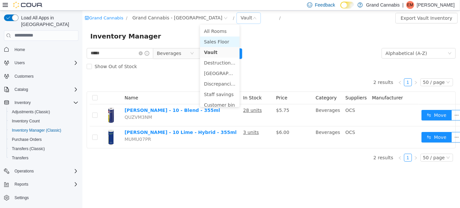
click at [207, 42] on li "Sales Floor" at bounding box center [220, 41] width 40 height 11
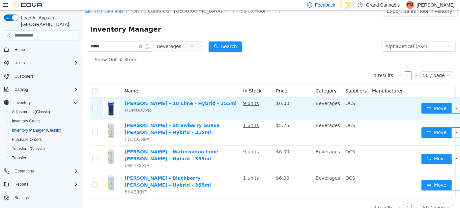
scroll to position [7, 0]
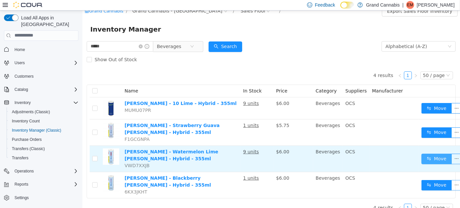
click at [428, 153] on button "Move" at bounding box center [436, 158] width 30 height 11
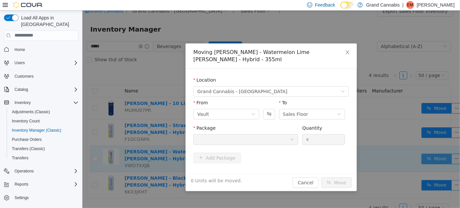
scroll to position [3, 0]
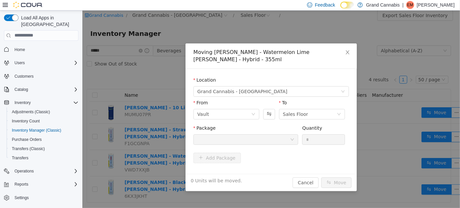
click at [272, 134] on div at bounding box center [243, 139] width 93 height 10
click at [270, 109] on button "Swap" at bounding box center [269, 114] width 12 height 11
click at [262, 135] on div at bounding box center [243, 139] width 93 height 10
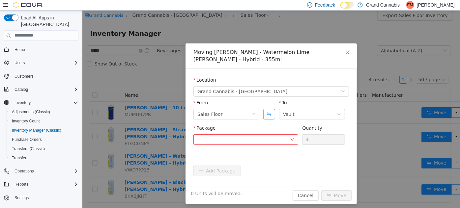
click at [269, 109] on button "Swap" at bounding box center [269, 114] width 12 height 11
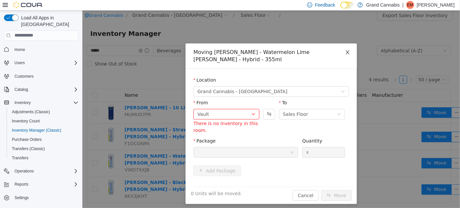
click at [342, 52] on span "Close" at bounding box center [347, 52] width 18 height 18
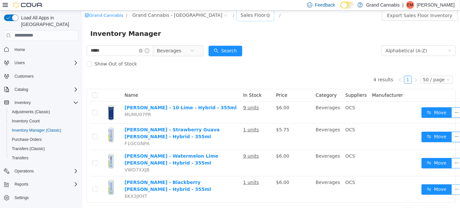
click at [240, 14] on div "Sales Floor" at bounding box center [252, 15] width 25 height 10
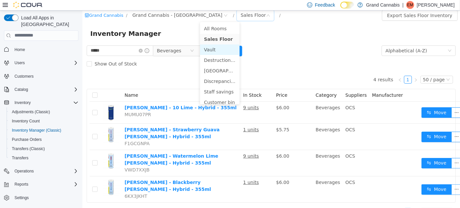
click at [208, 49] on li "Vault" at bounding box center [220, 49] width 40 height 11
